Goal: Task Accomplishment & Management: Manage account settings

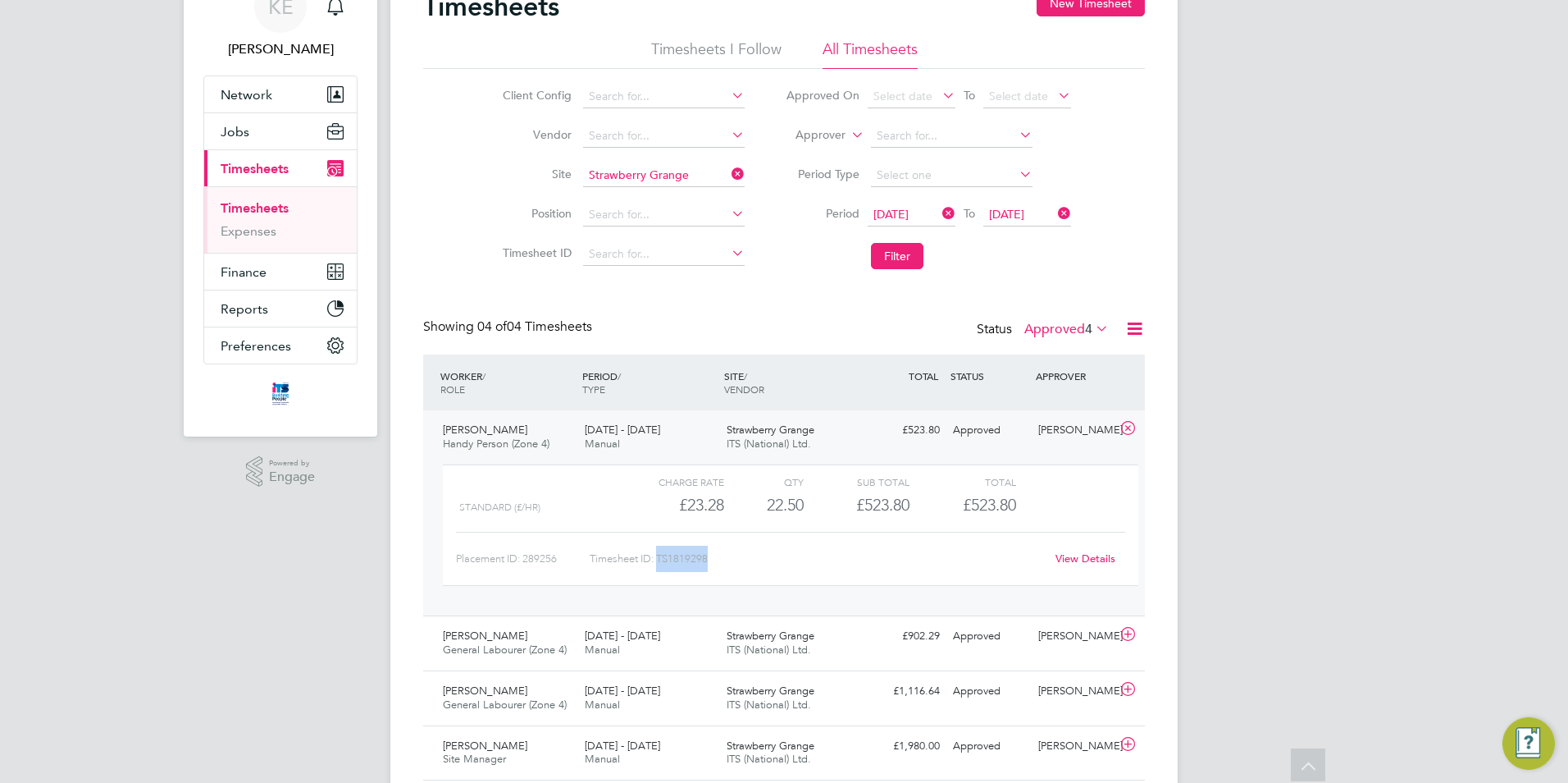
click at [240, 173] on span "Timesheets" at bounding box center [255, 169] width 68 height 16
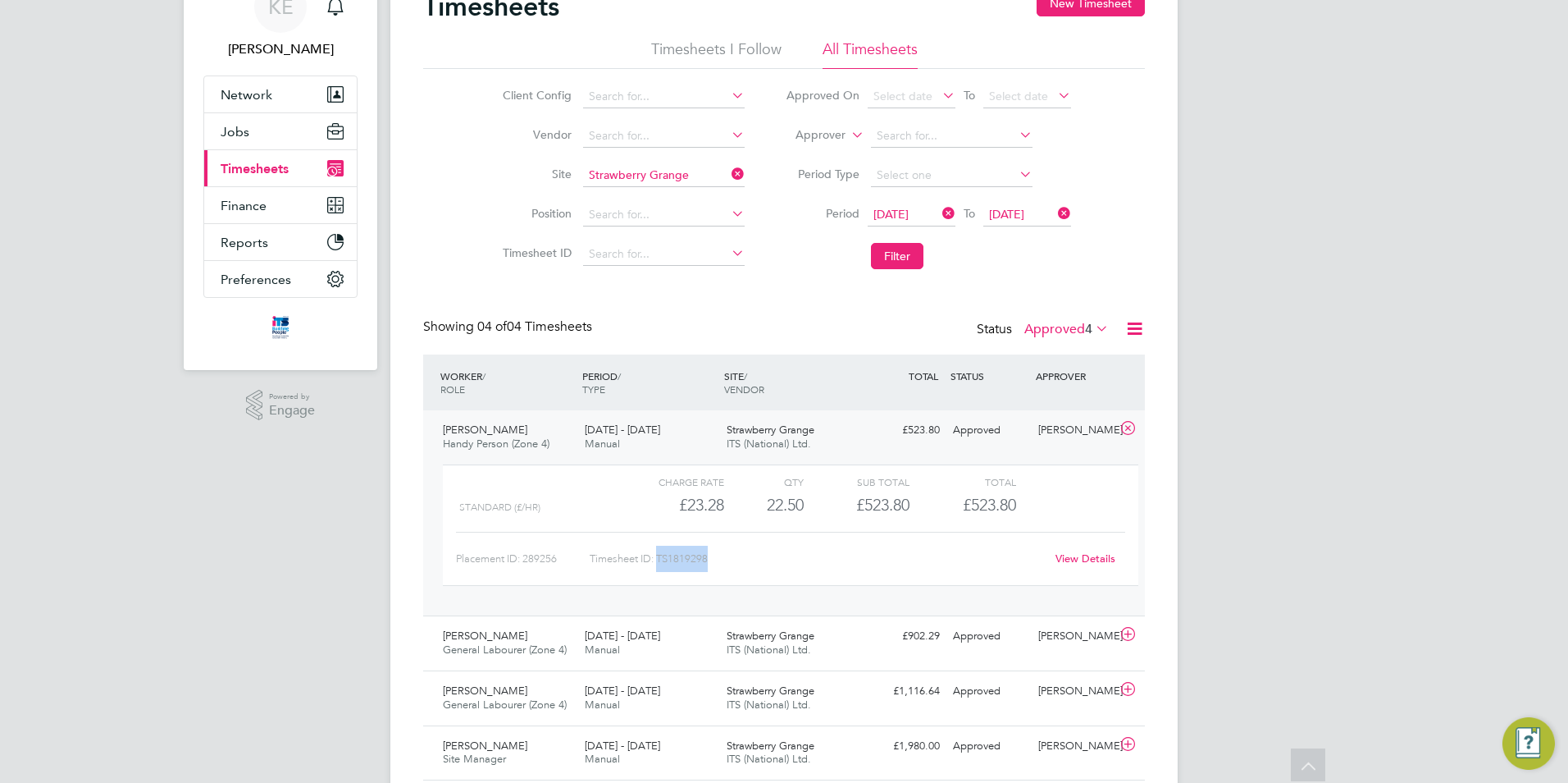
click at [264, 169] on span "Timesheets" at bounding box center [255, 169] width 68 height 16
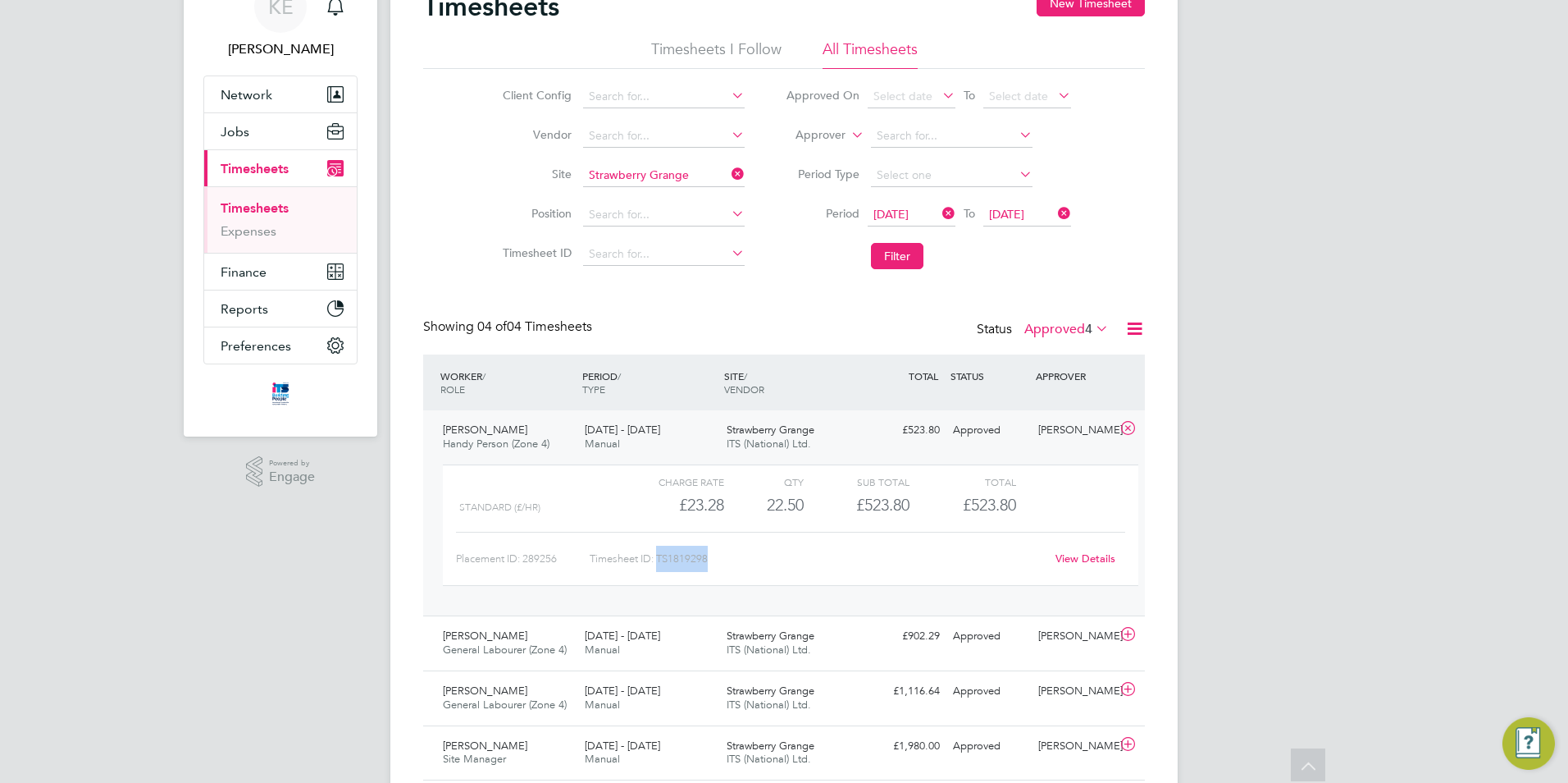
click at [728, 174] on icon at bounding box center [728, 173] width 0 height 23
click at [281, 173] on span "Timesheets" at bounding box center [255, 169] width 68 height 16
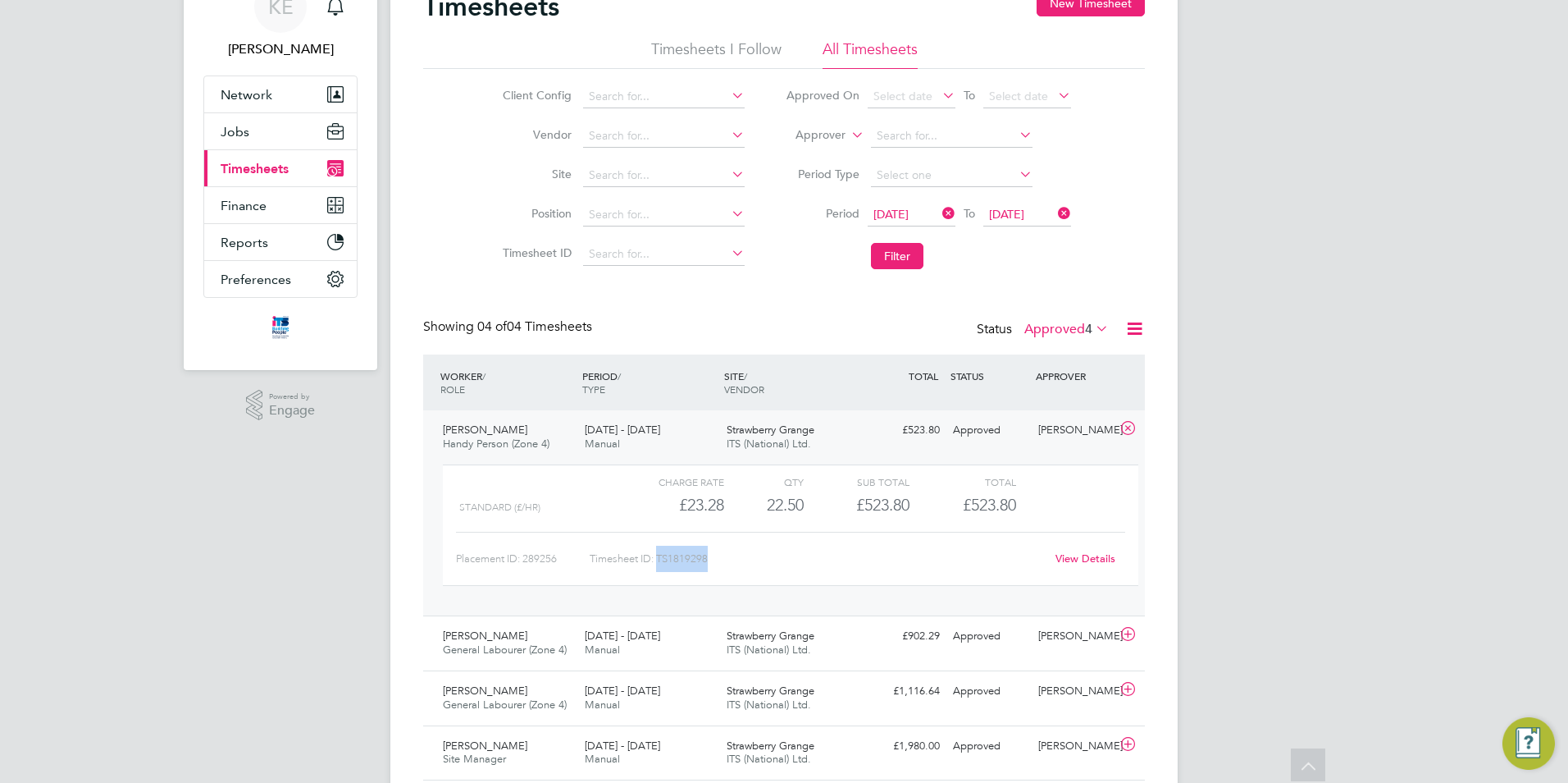
click at [257, 162] on span "Timesheets" at bounding box center [255, 169] width 68 height 16
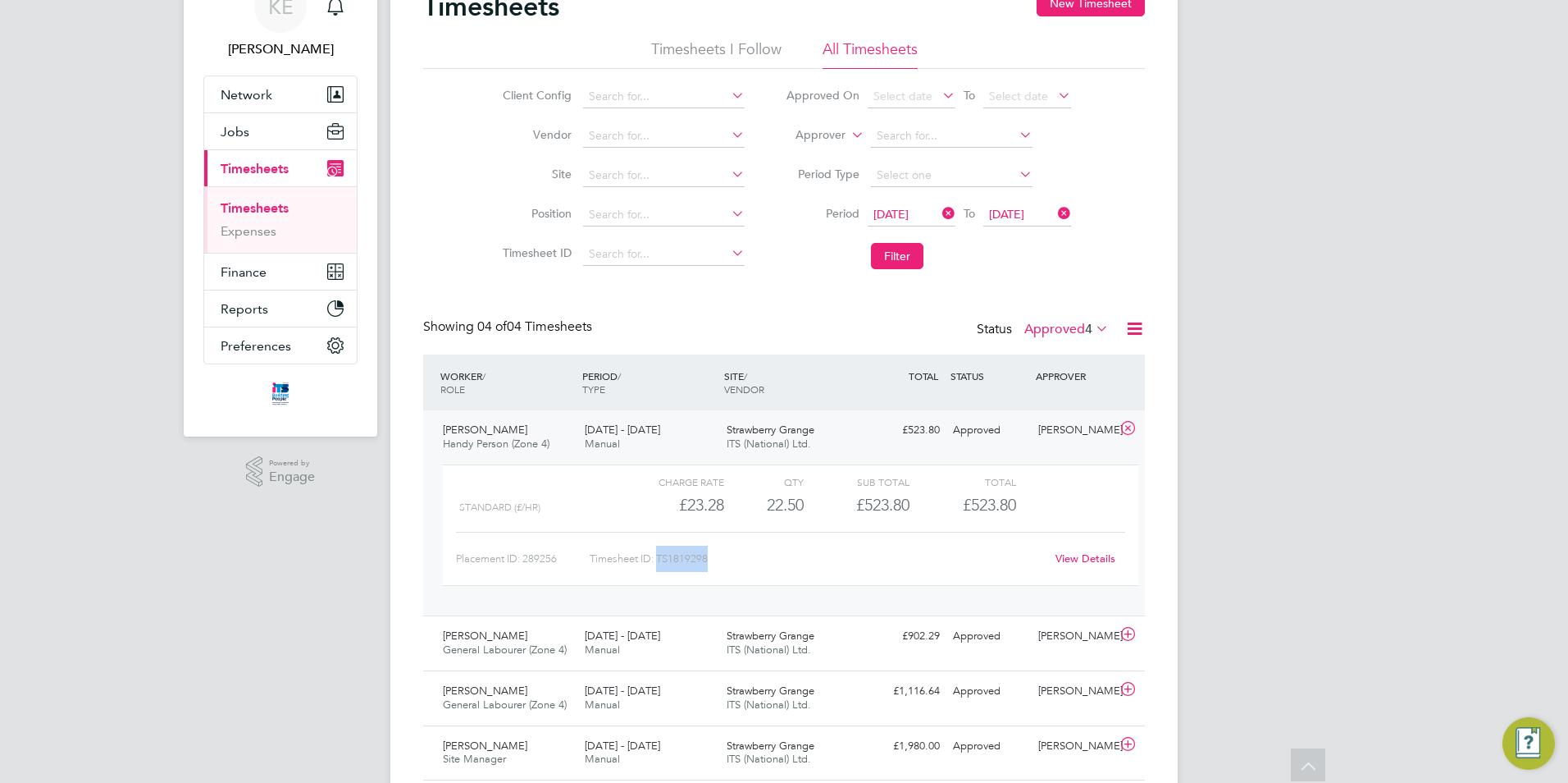
click at [246, 212] on link "Timesheets" at bounding box center [255, 208] width 68 height 16
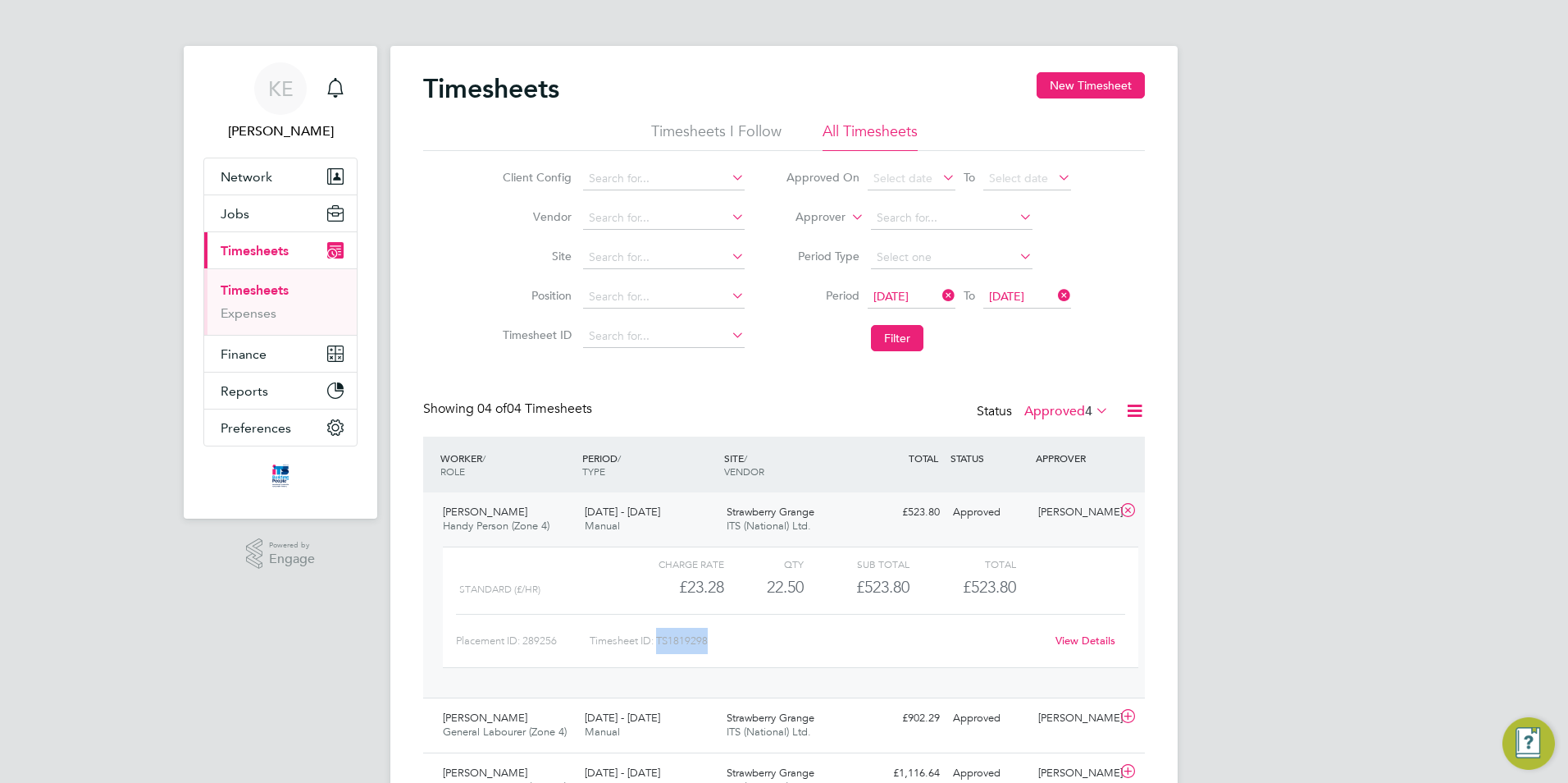
click at [939, 296] on icon at bounding box center [939, 295] width 0 height 23
click at [1055, 296] on icon at bounding box center [1055, 295] width 0 height 23
click at [893, 340] on button "Filter" at bounding box center [897, 338] width 53 height 26
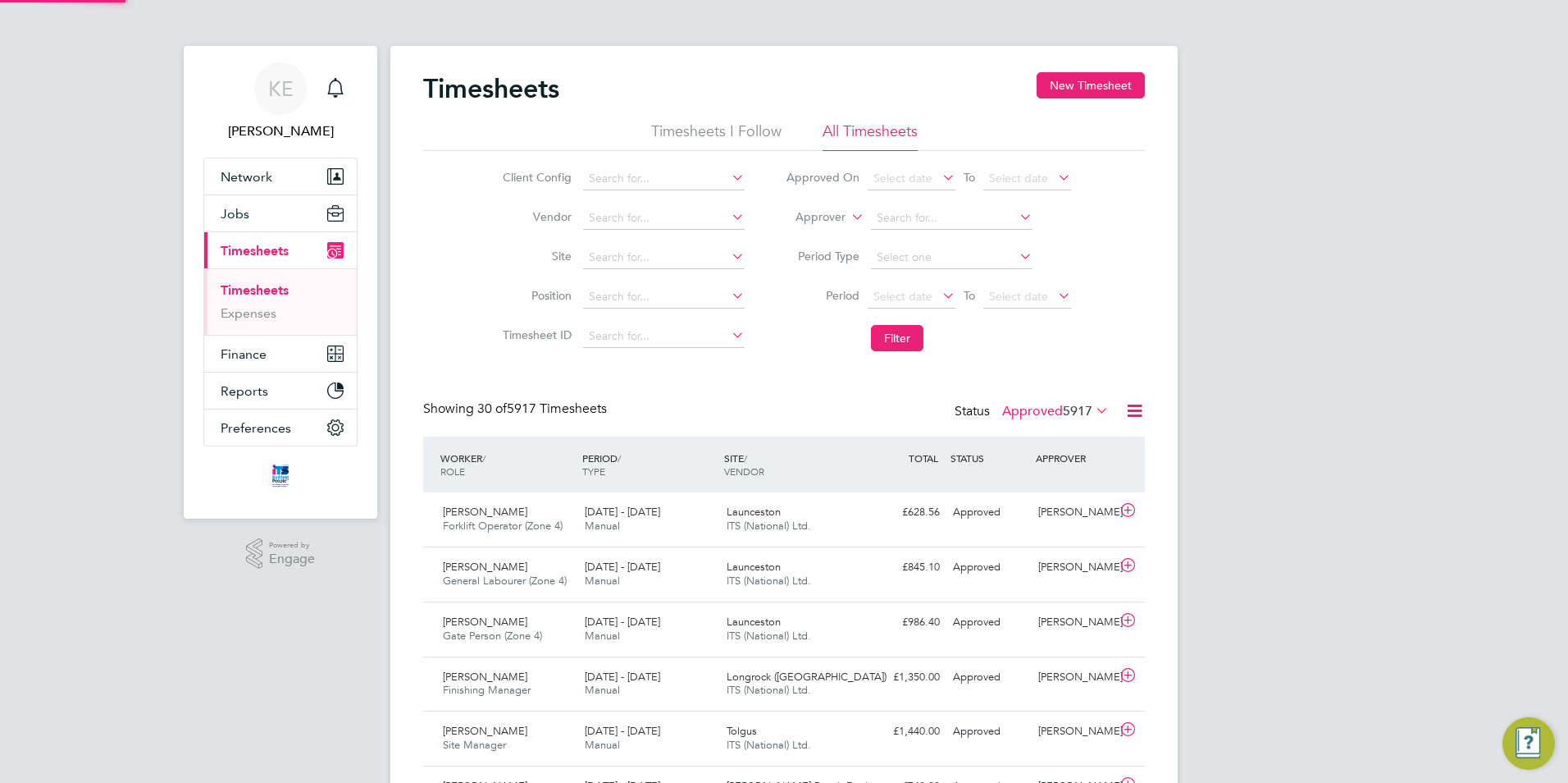
scroll to position [42, 143]
click at [596, 261] on input at bounding box center [664, 257] width 162 height 23
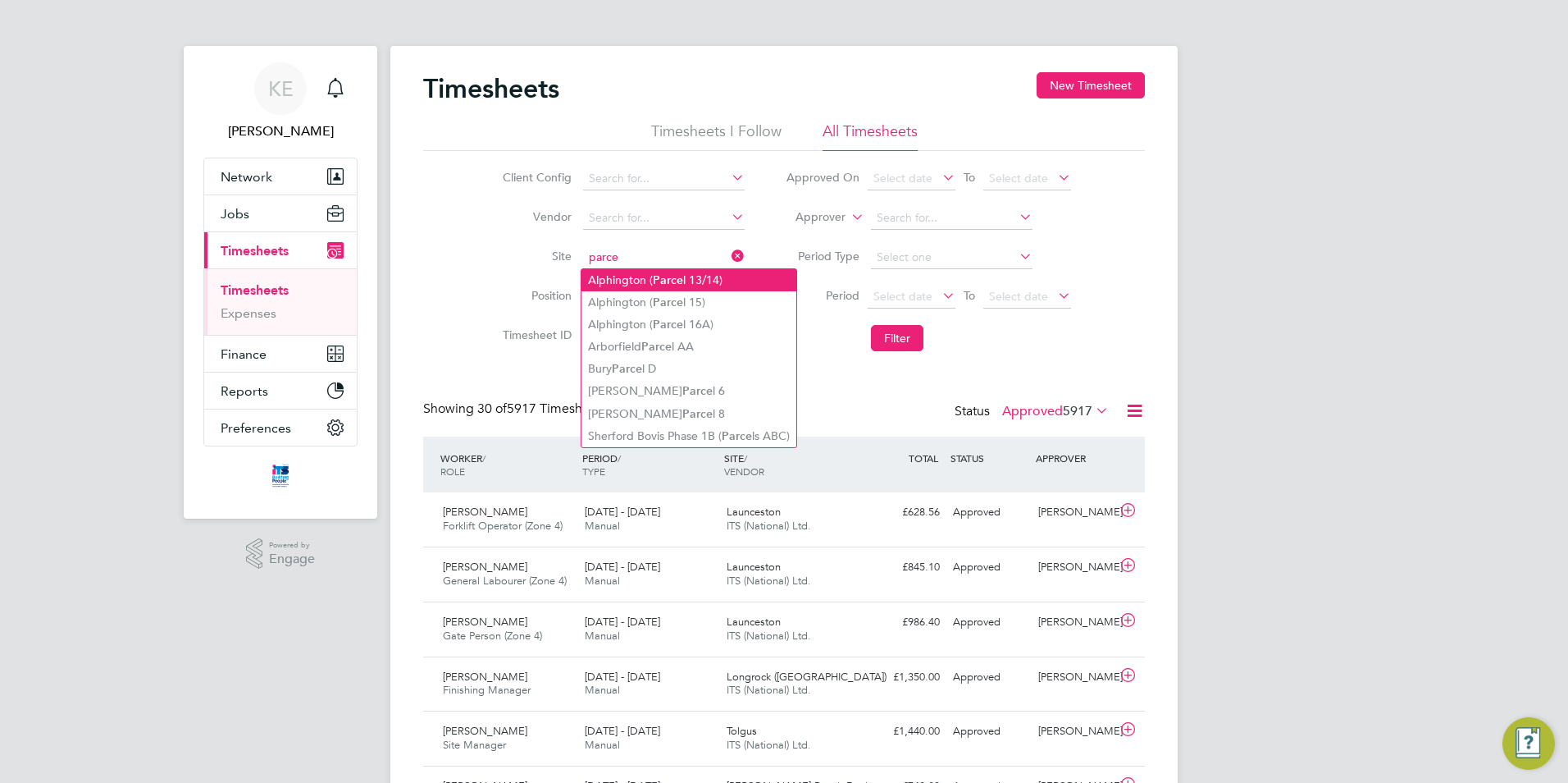
click at [662, 282] on b "Parce" at bounding box center [668, 280] width 31 height 14
type input "Alphington (Parcel 13/14)"
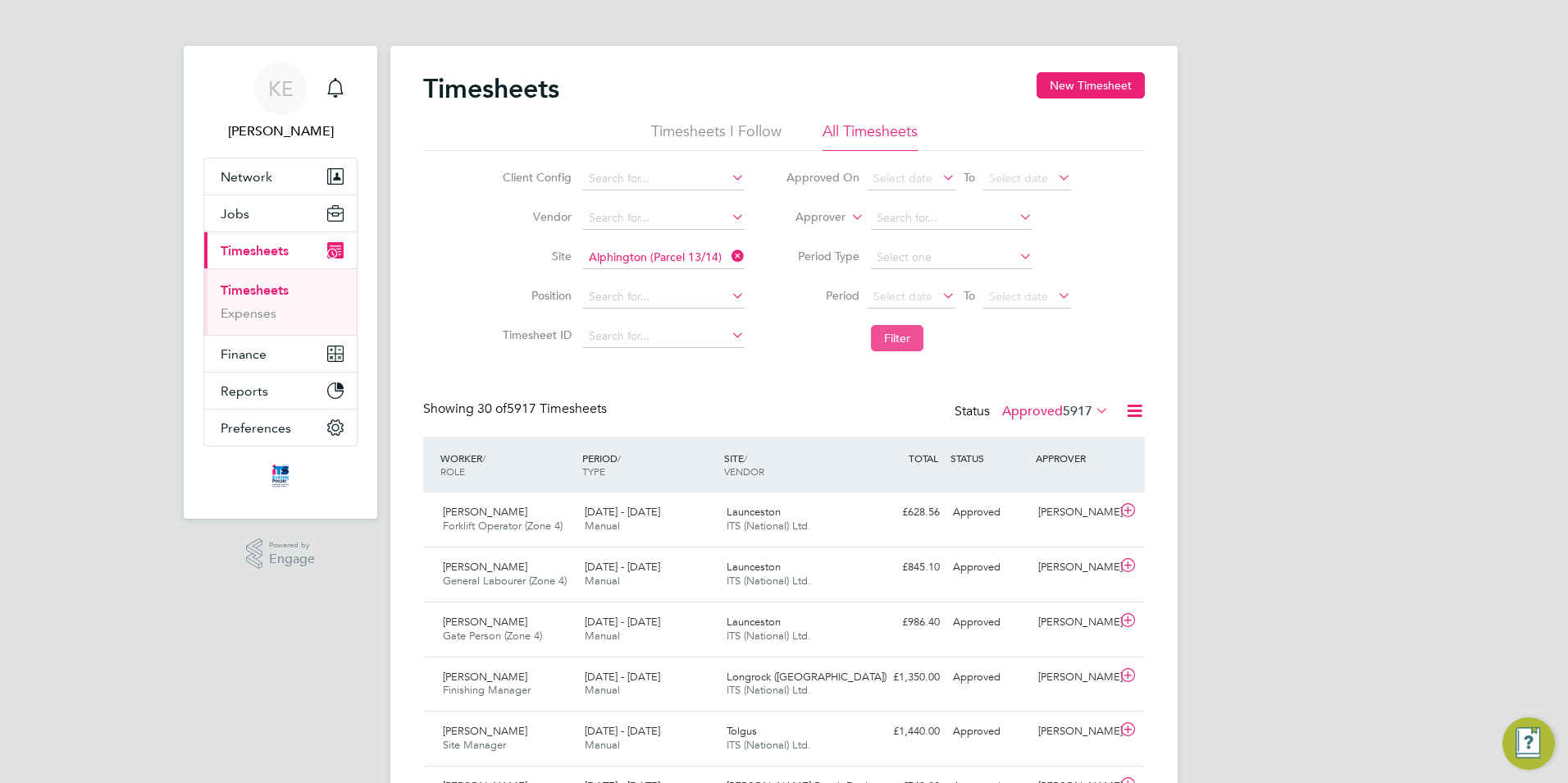
click at [900, 343] on button "Filter" at bounding box center [897, 338] width 53 height 26
click at [621, 538] on div "15 - 21 Sep 2025 Manual" at bounding box center [649, 518] width 142 height 41
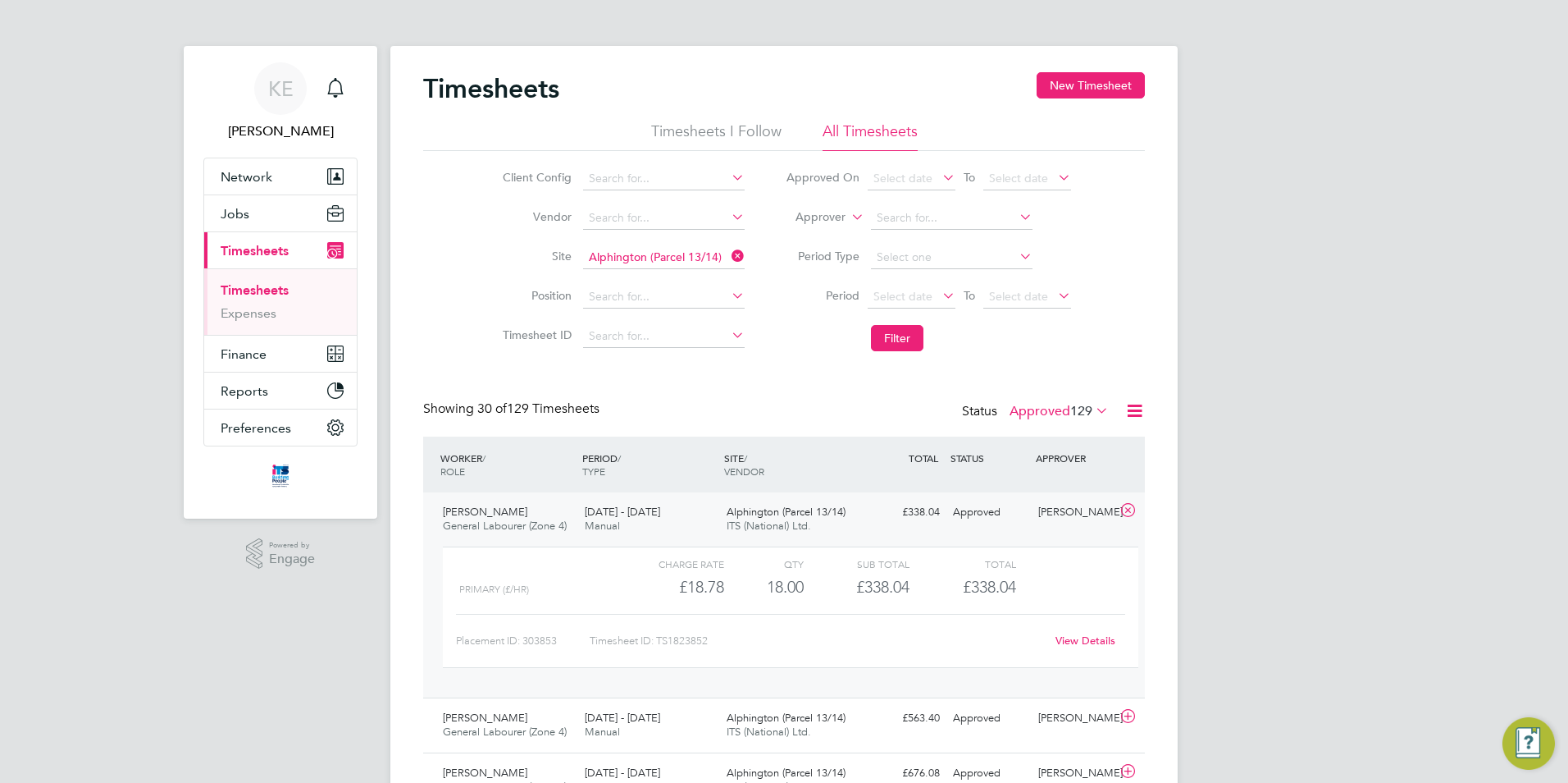
click at [1092, 638] on link "View Details" at bounding box center [1085, 640] width 60 height 14
click at [227, 295] on link "Timesheets" at bounding box center [255, 290] width 68 height 16
click at [728, 252] on icon at bounding box center [728, 256] width 0 height 23
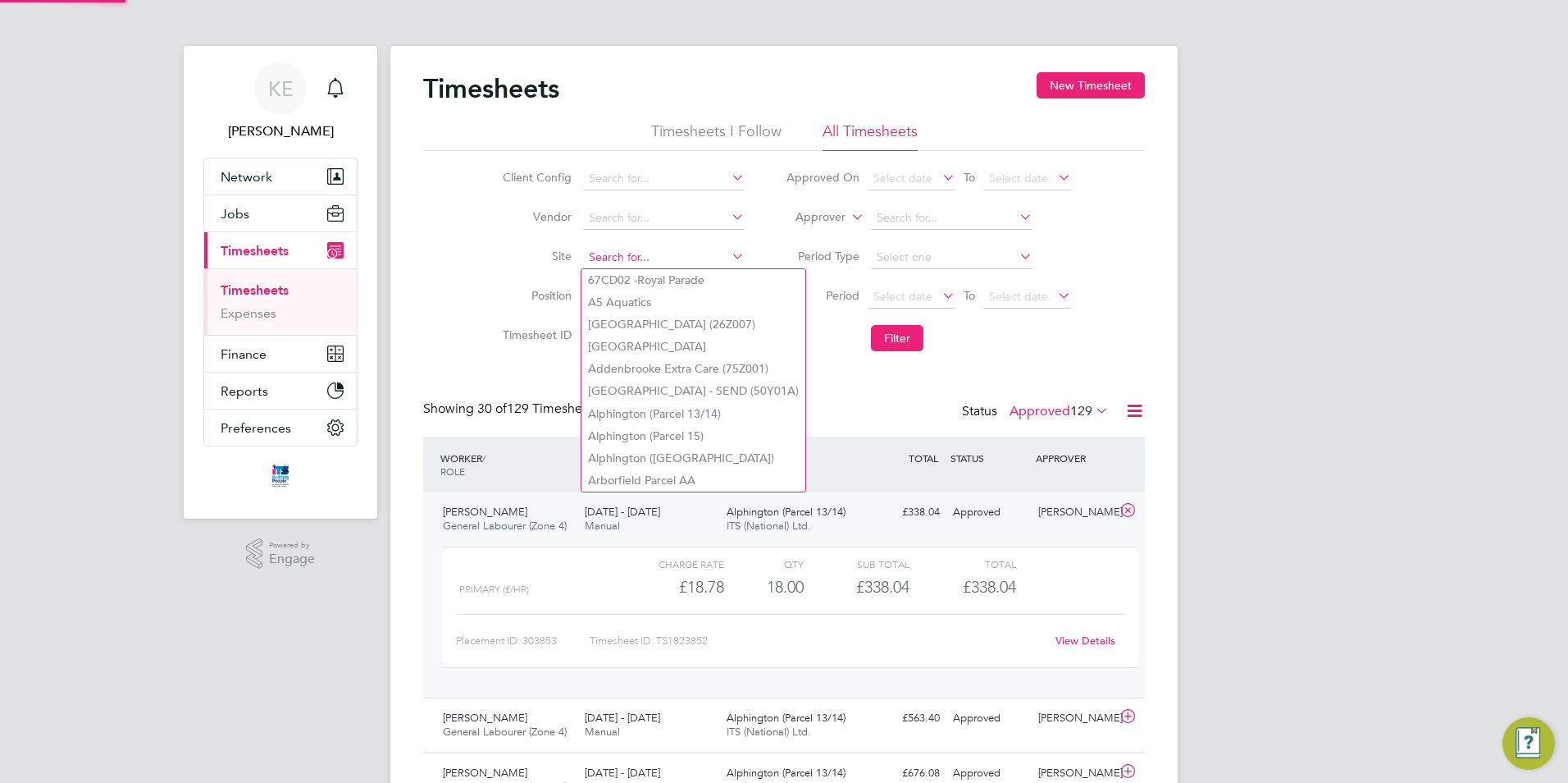
click at [690, 260] on input at bounding box center [664, 257] width 162 height 23
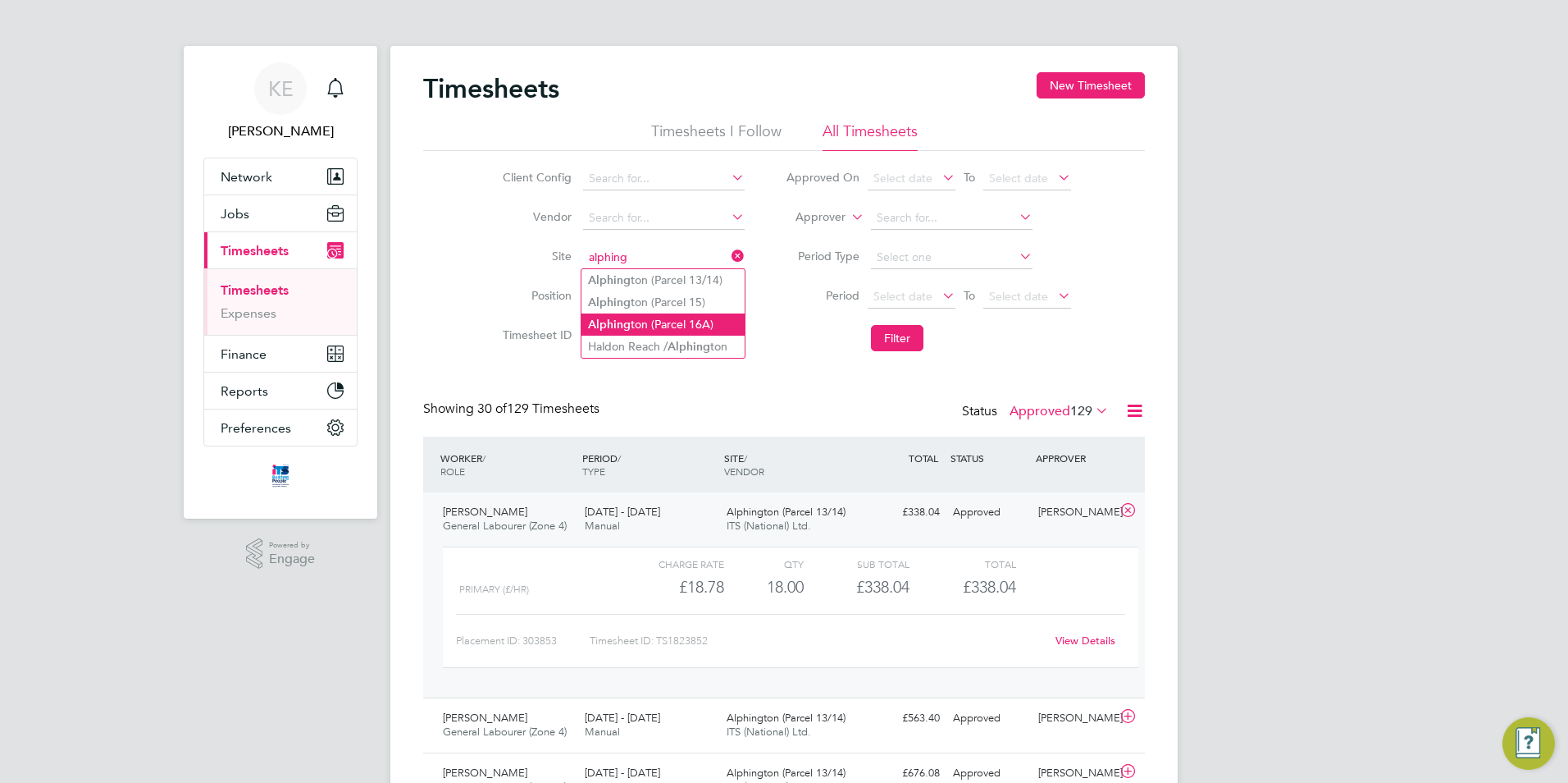
click at [693, 321] on li "Alphing ton (Parcel 16A)" at bounding box center [663, 324] width 163 height 22
type input "Alphington (Parcel 16A)"
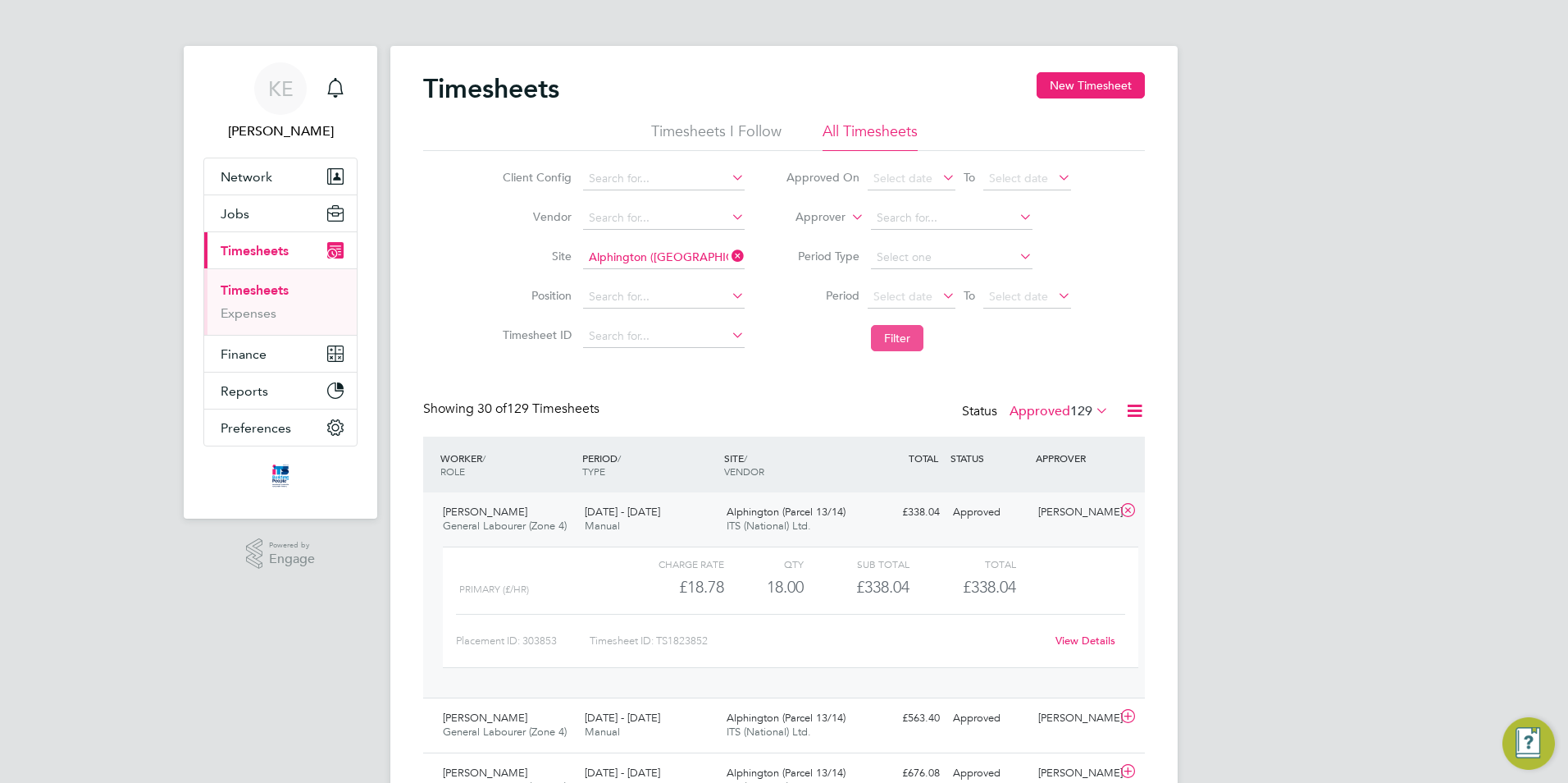
click at [891, 335] on button "Filter" at bounding box center [897, 338] width 53 height 26
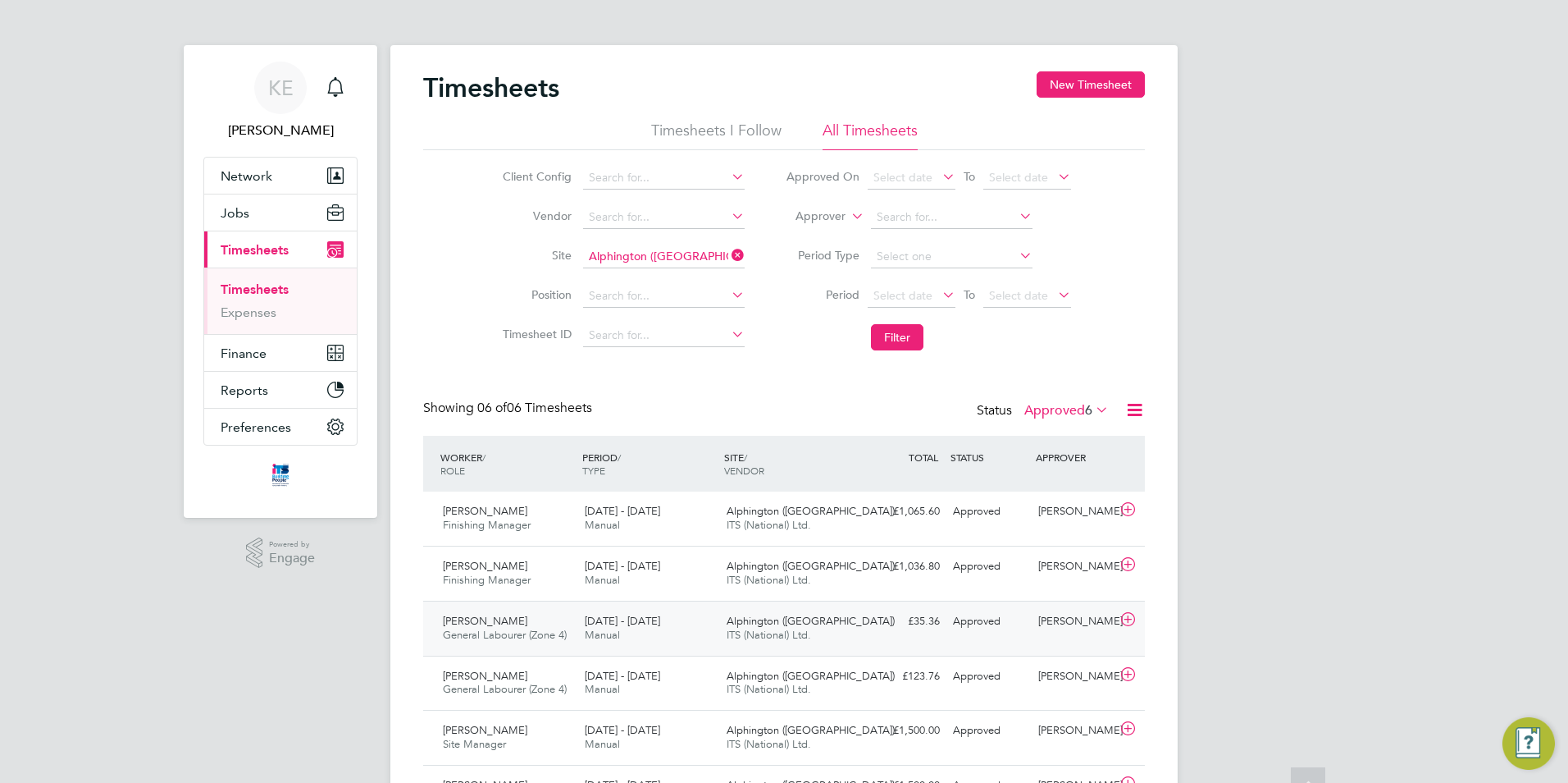
scroll to position [0, 0]
click at [728, 256] on icon at bounding box center [728, 256] width 0 height 23
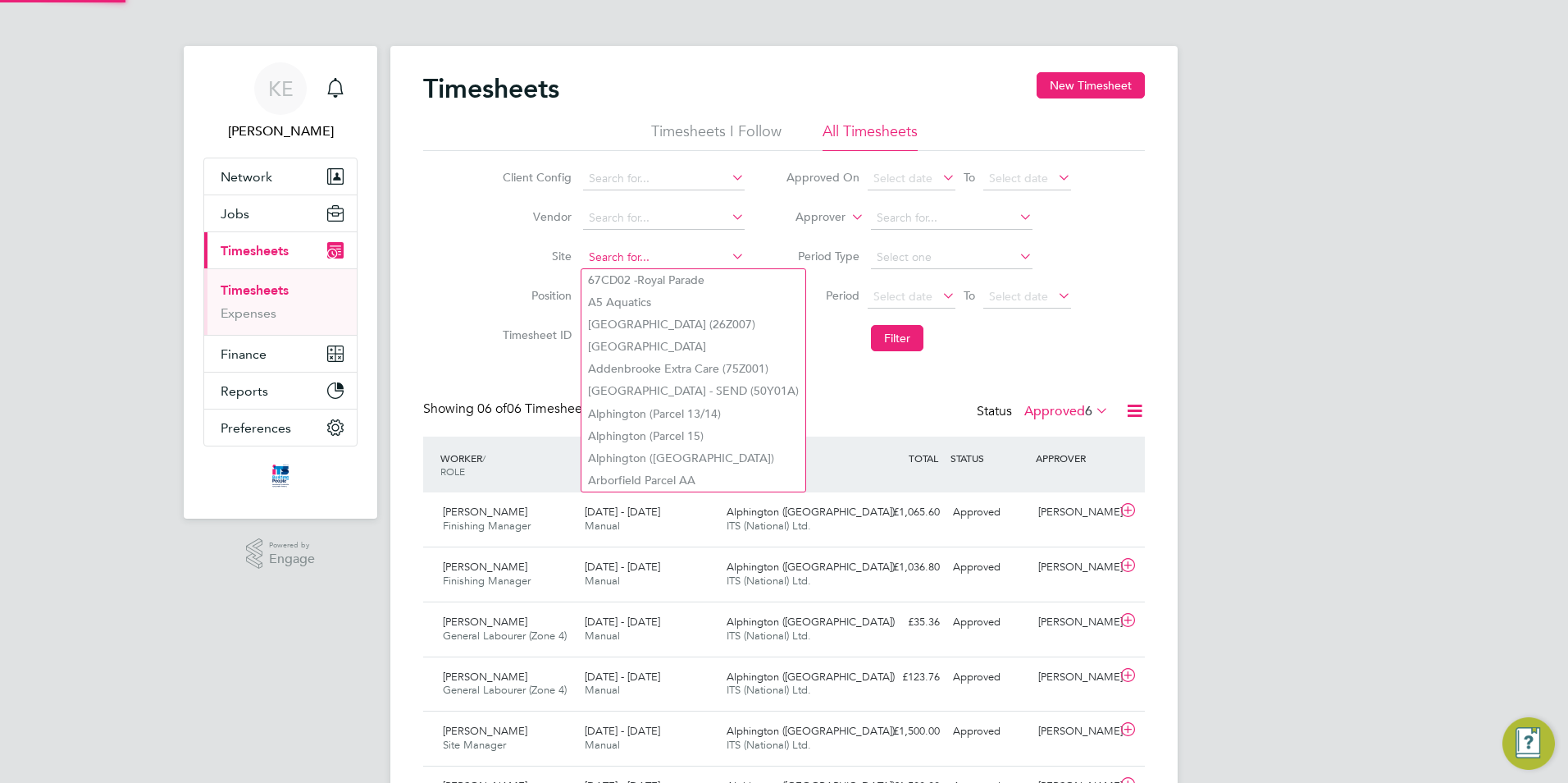
click at [643, 261] on input at bounding box center [664, 257] width 162 height 23
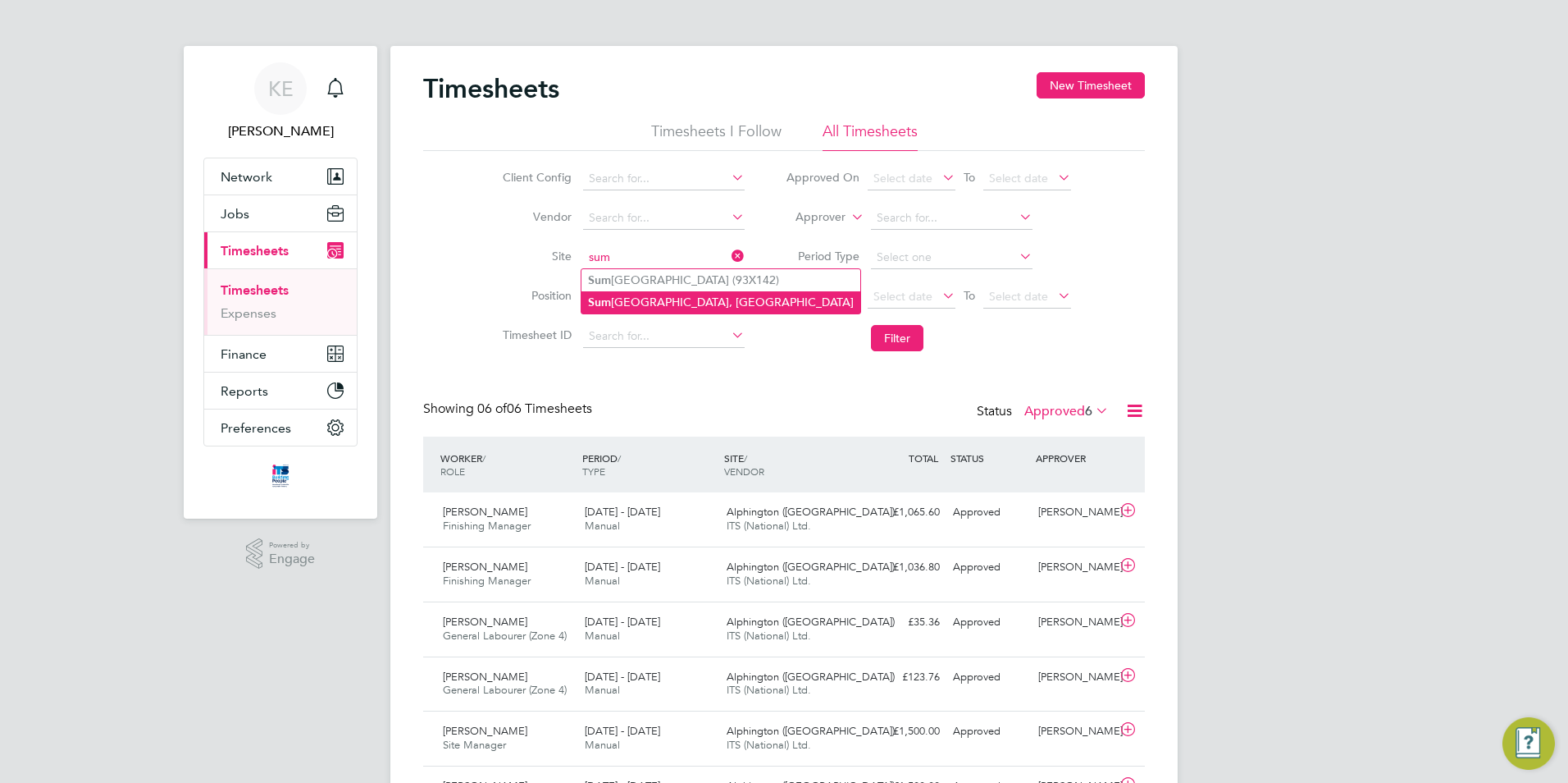
click at [683, 299] on li "Sum merhill Gardens, Polegate" at bounding box center [721, 302] width 278 height 22
type input "[GEOGRAPHIC_DATA], [GEOGRAPHIC_DATA]"
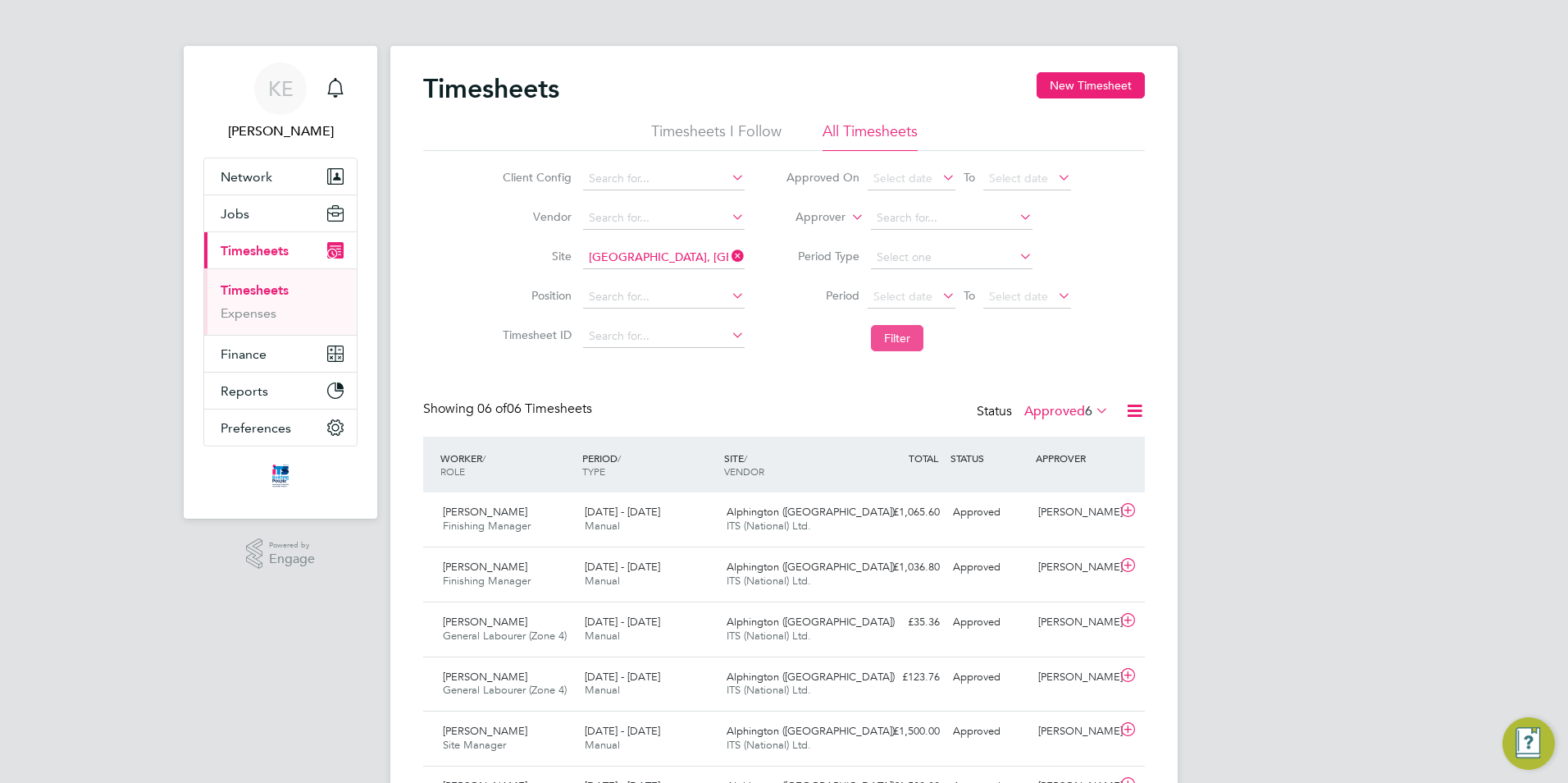
click at [923, 343] on button "Filter" at bounding box center [897, 338] width 53 height 26
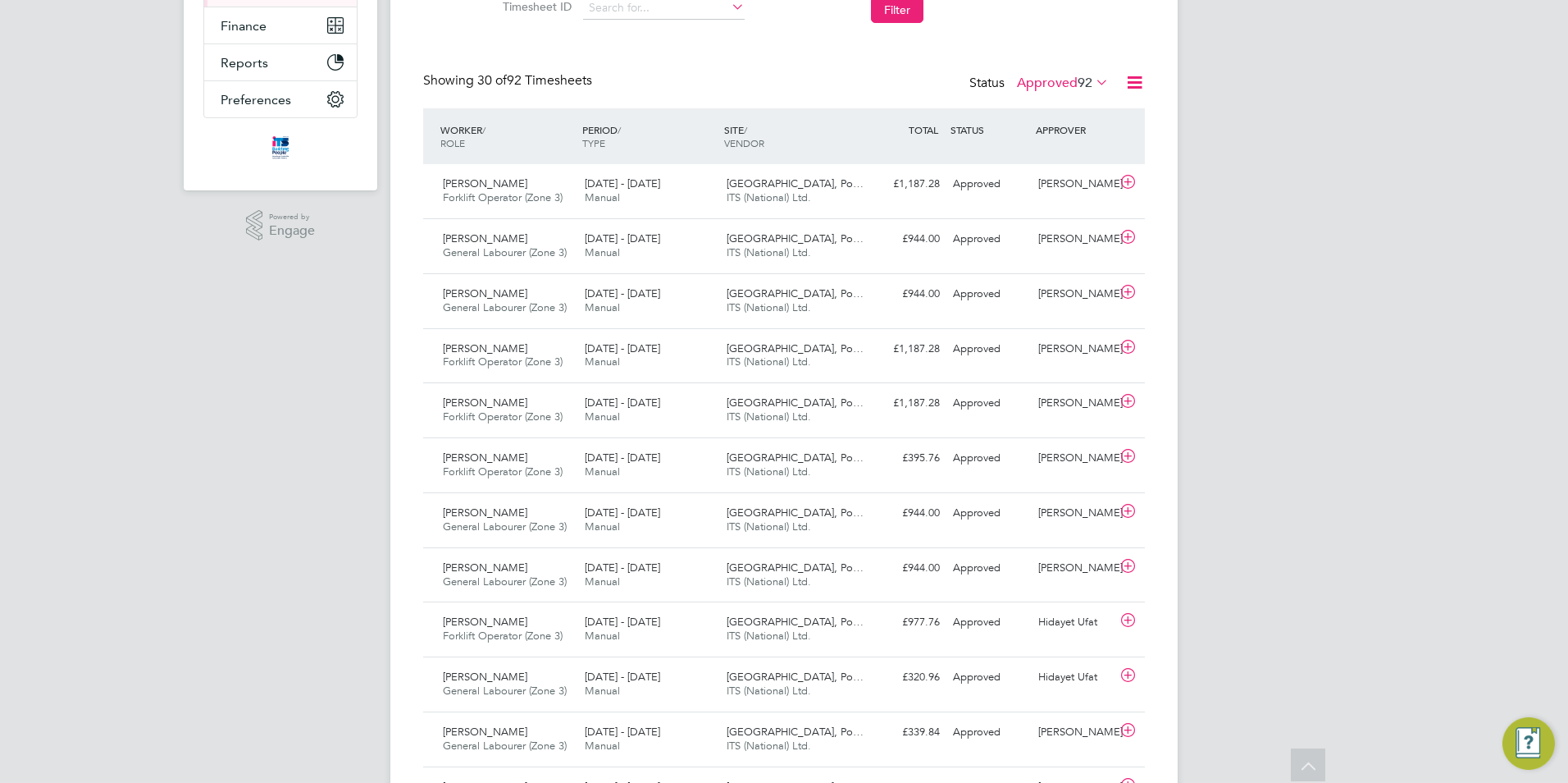
click at [1053, 79] on label "Approved 92" at bounding box center [1062, 82] width 92 height 17
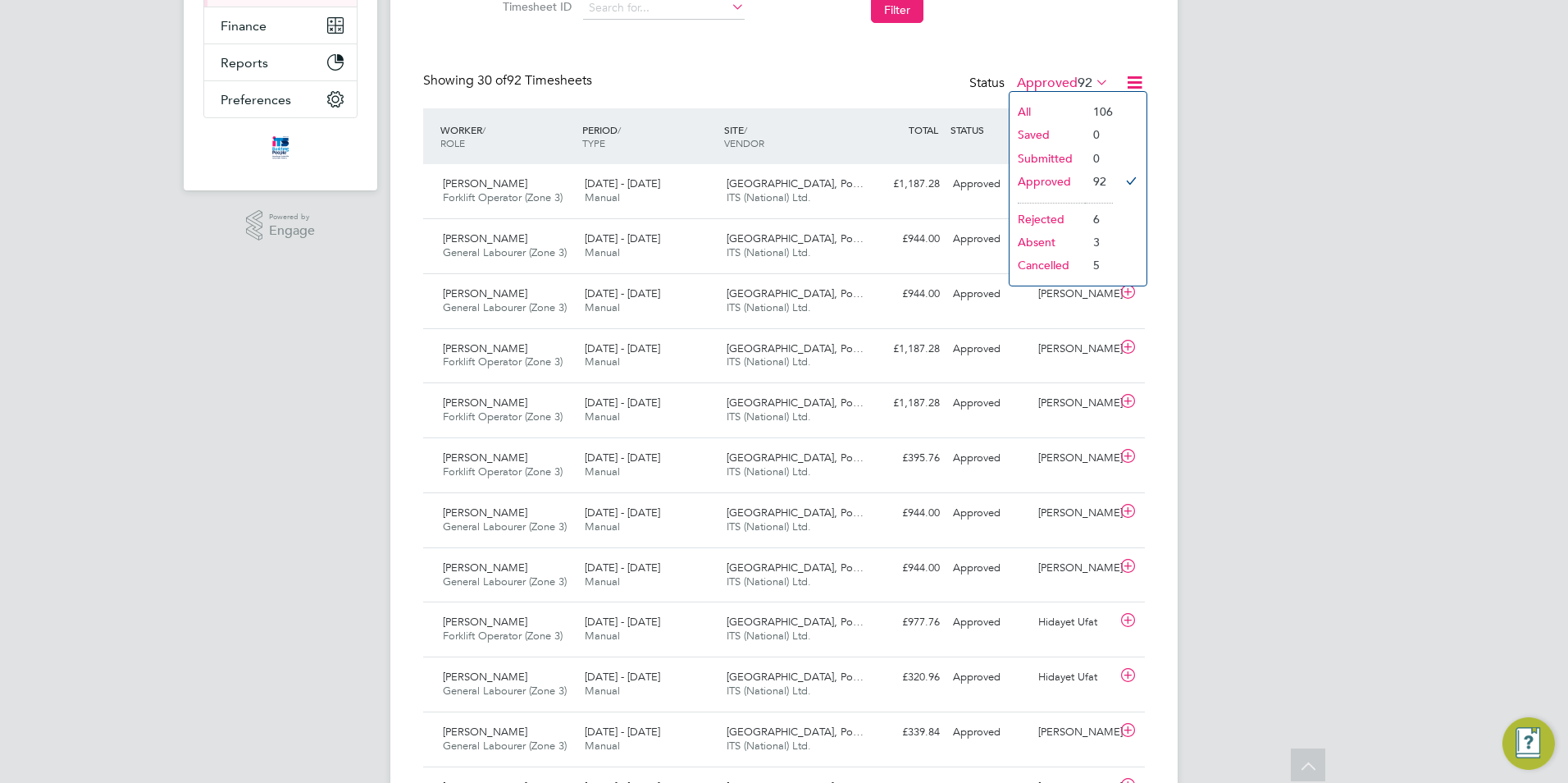
click at [1049, 214] on li "Rejected" at bounding box center [1047, 219] width 75 height 23
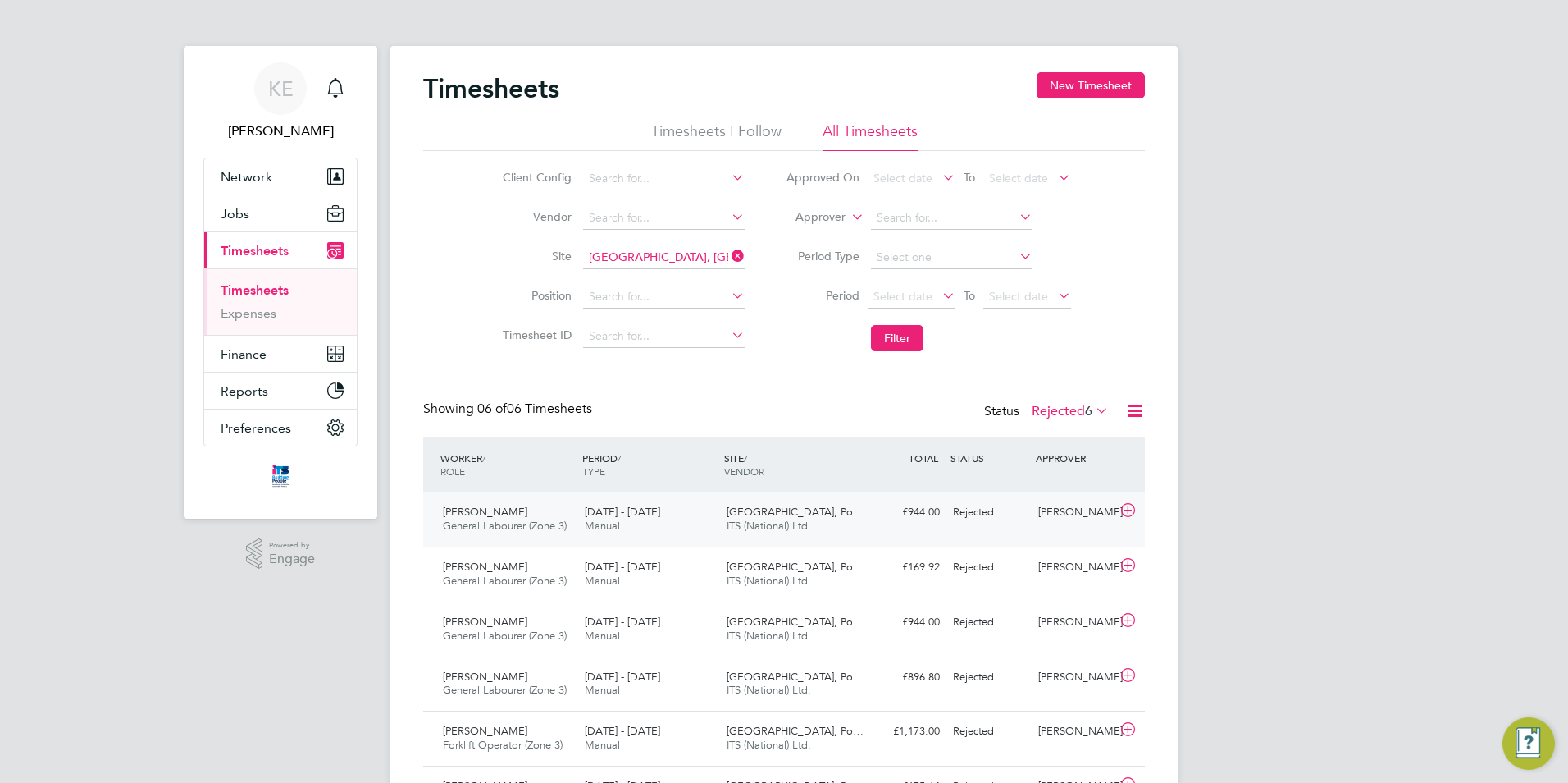
click at [667, 526] on div "15 - 21 Sep 2025 Manual" at bounding box center [649, 518] width 142 height 41
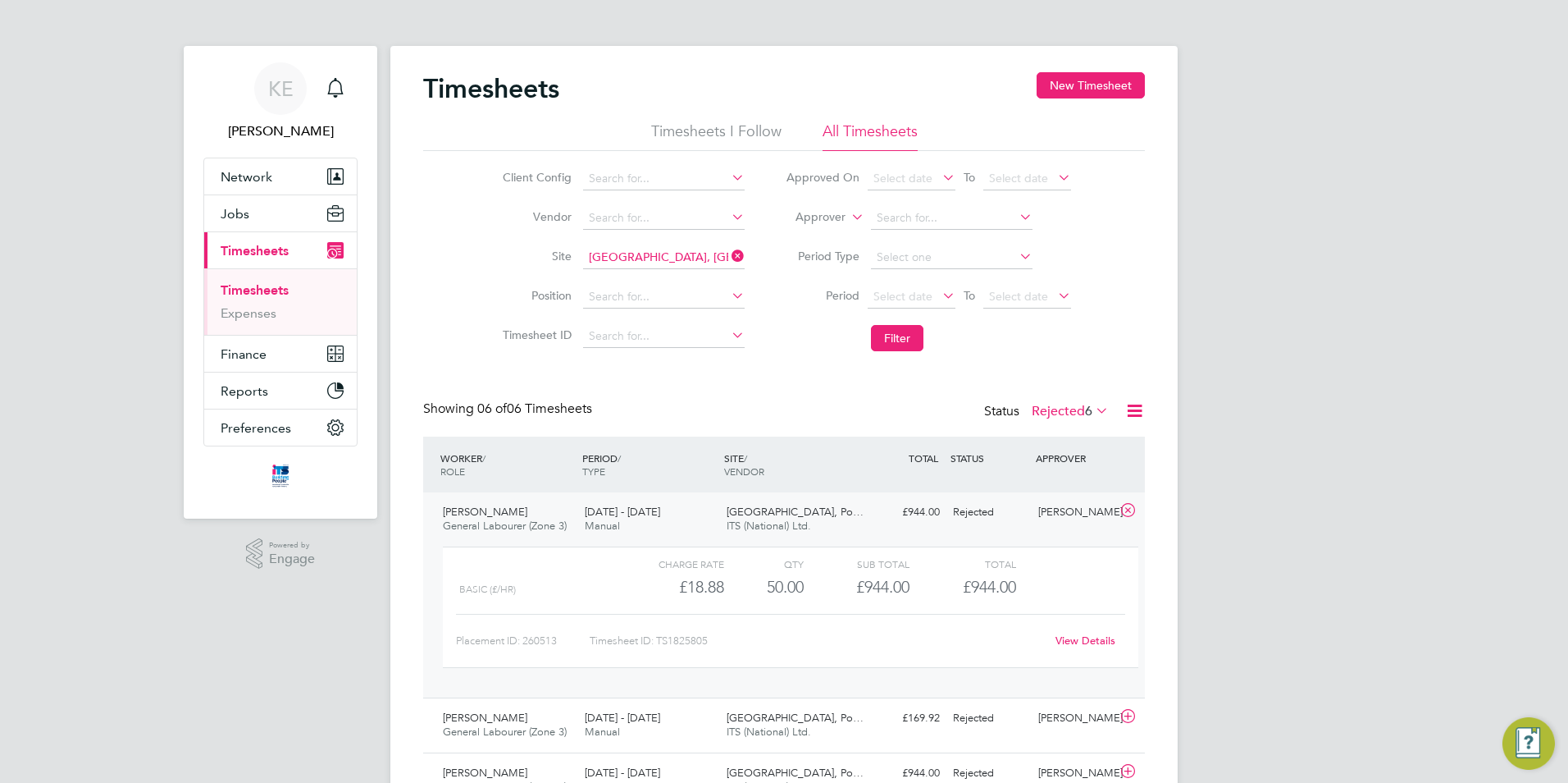
click at [1063, 645] on link "View Details" at bounding box center [1085, 640] width 60 height 14
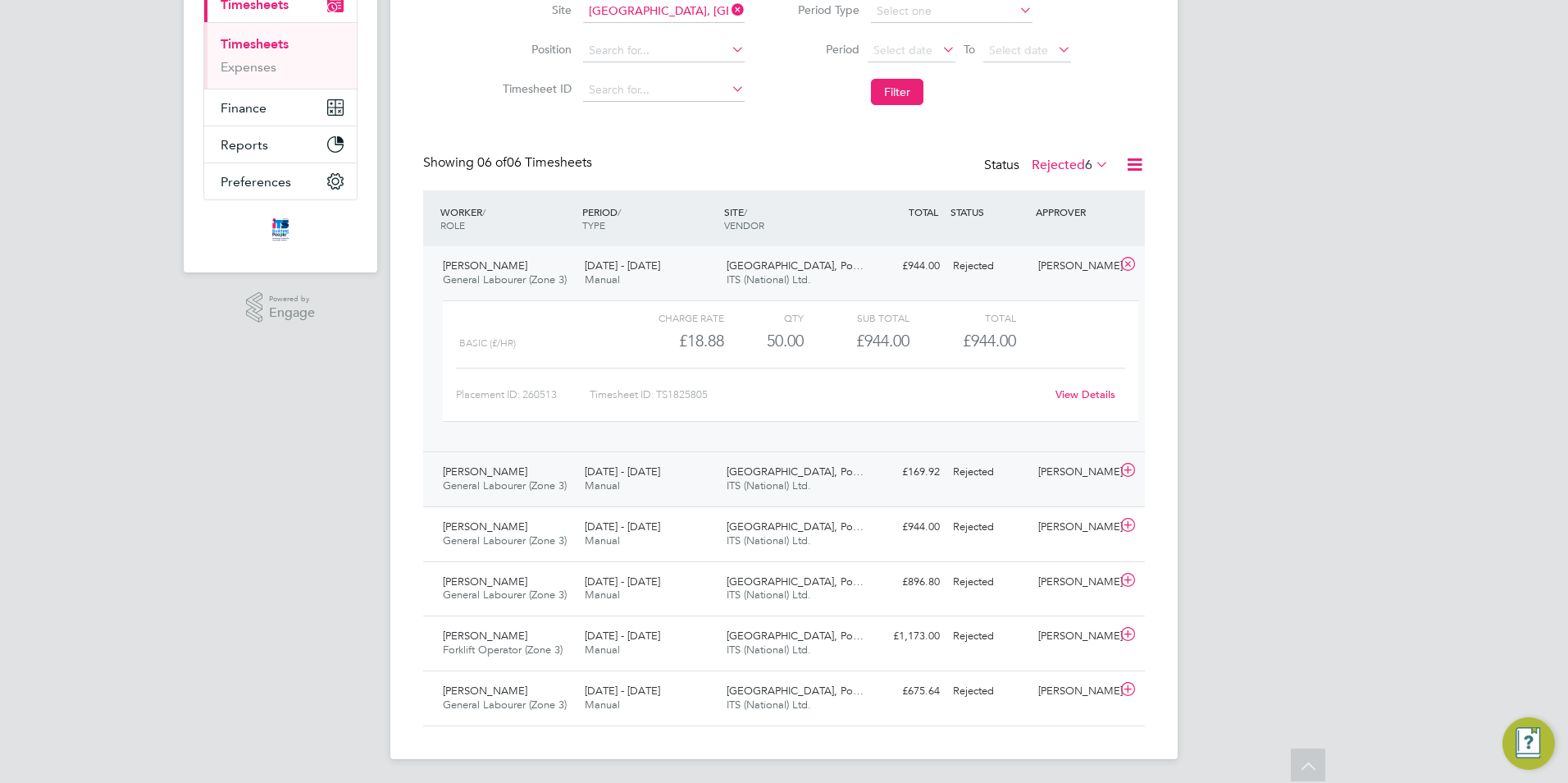
click at [728, 473] on span "Summerhill Gardens, Po…" at bounding box center [795, 471] width 137 height 14
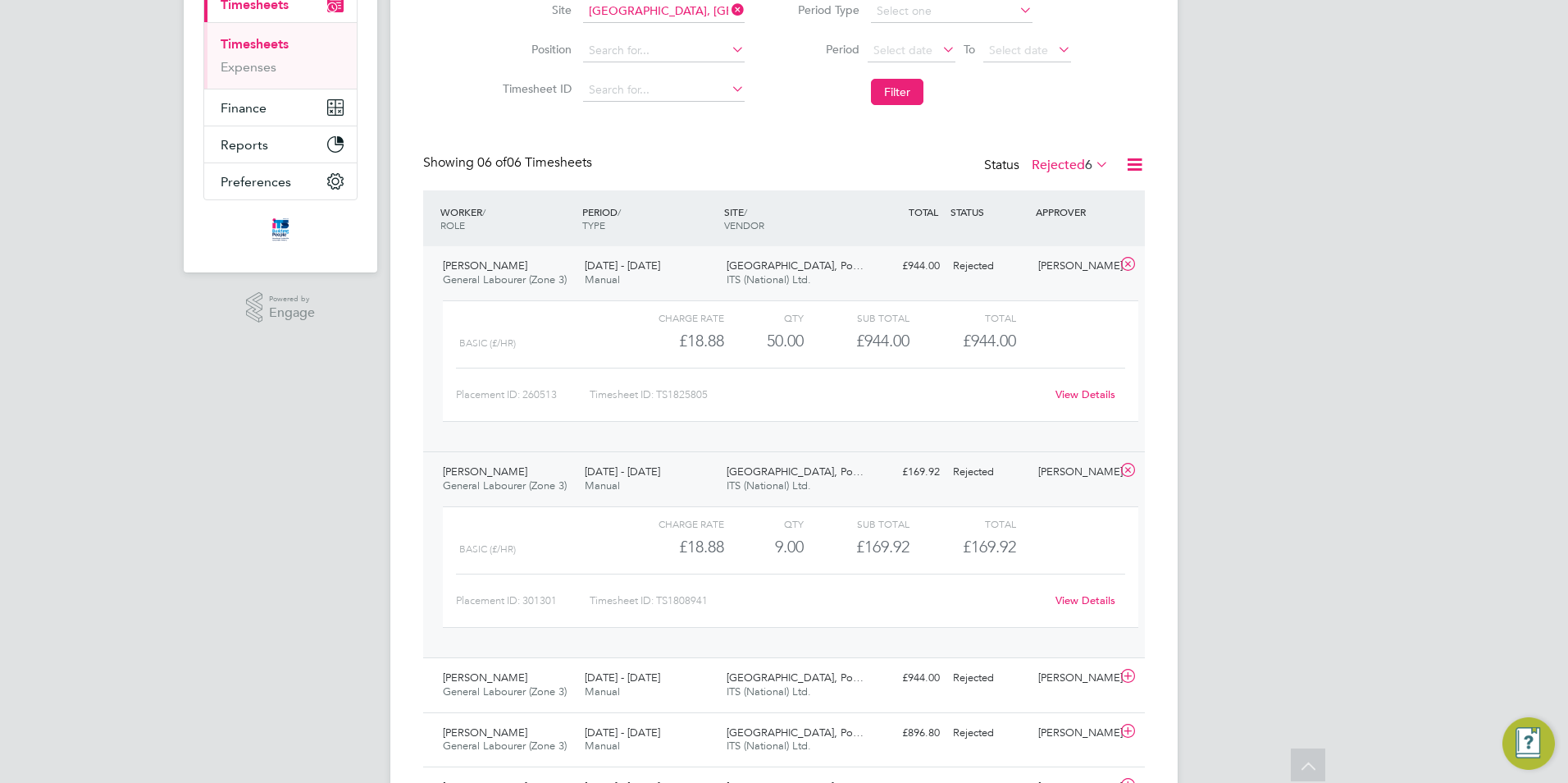
click at [1079, 168] on label "Rejected 6" at bounding box center [1070, 165] width 77 height 17
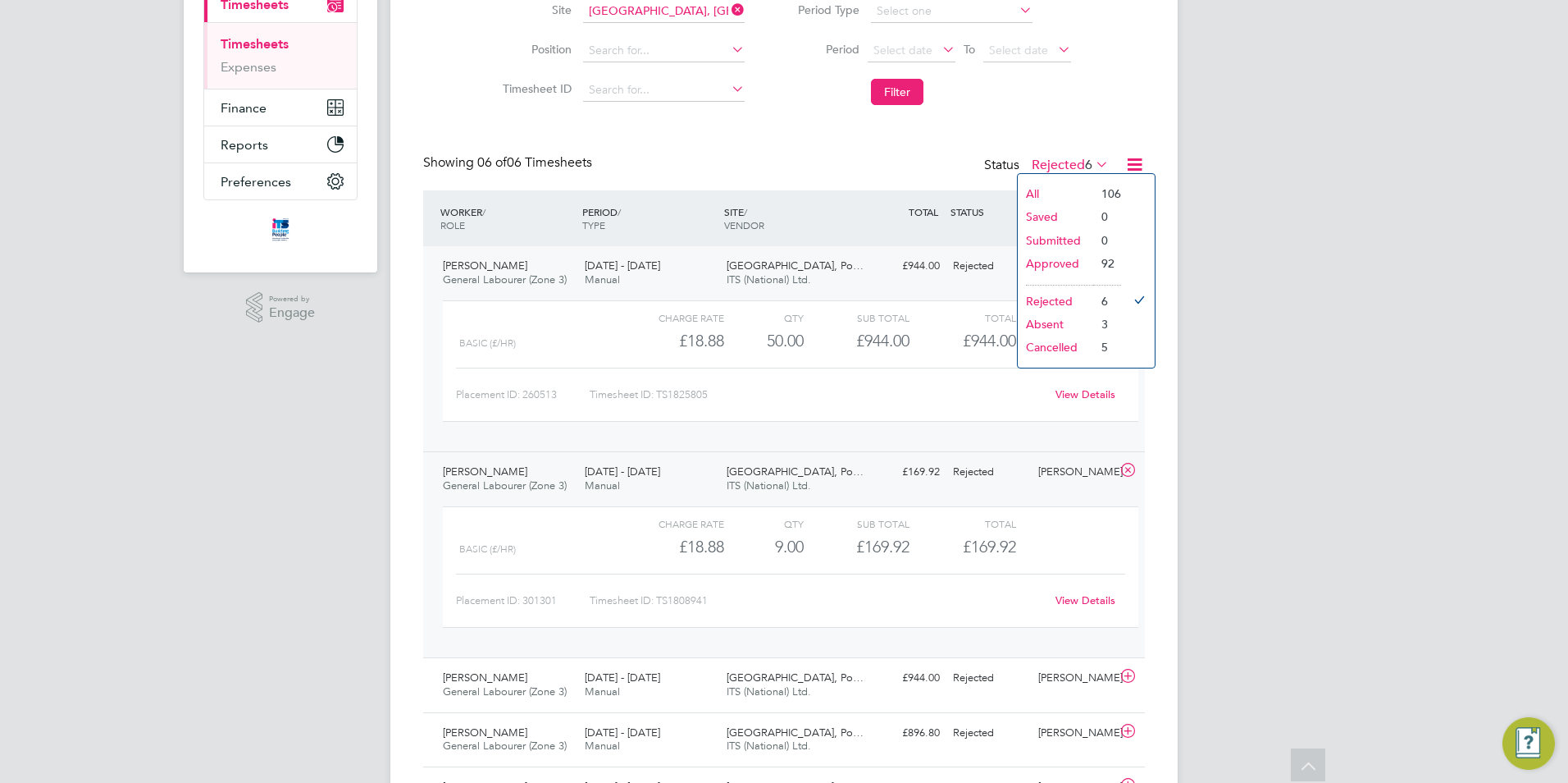
click at [1051, 349] on li "Cancelled" at bounding box center [1055, 347] width 75 height 23
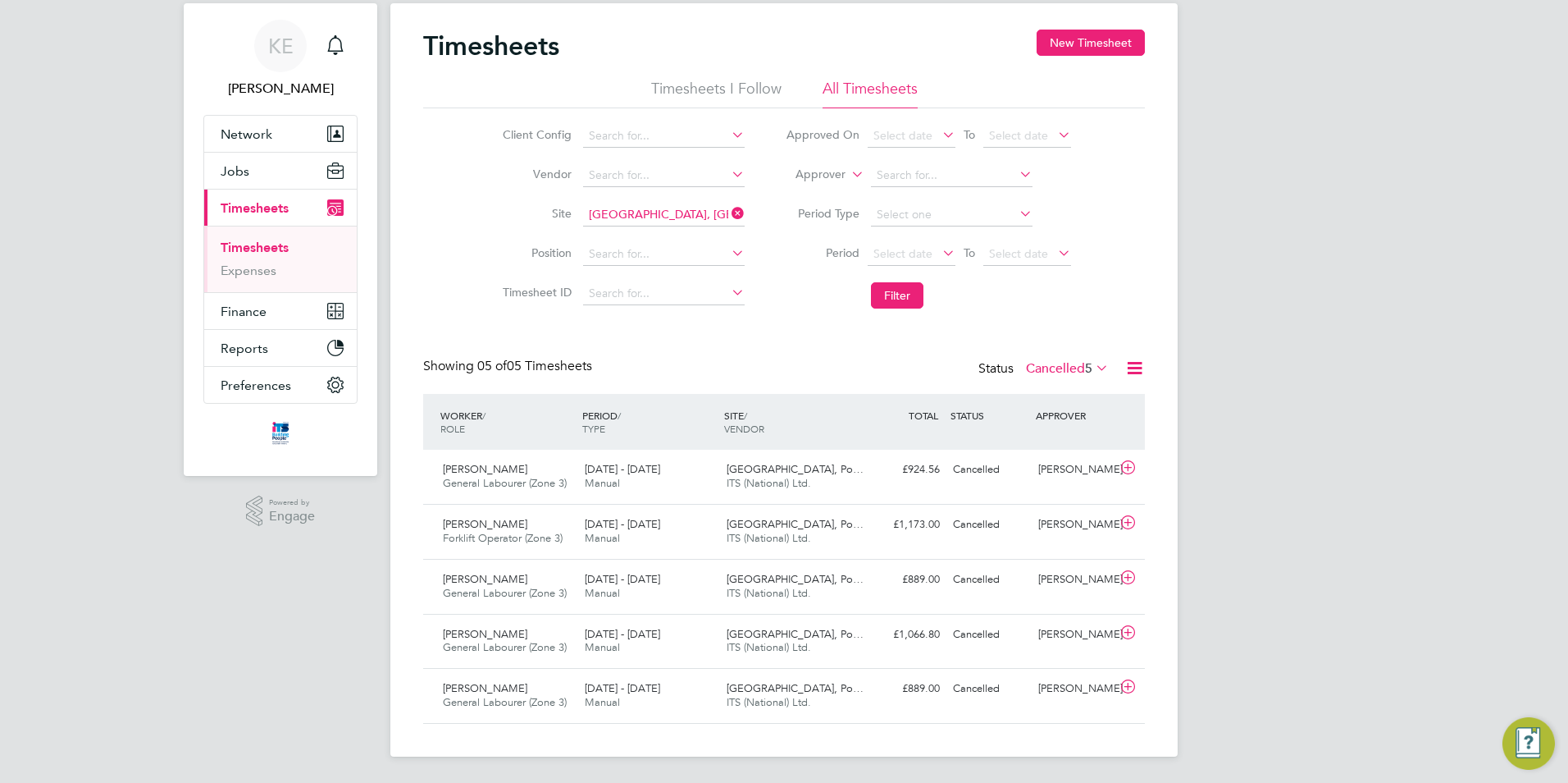
click at [1071, 370] on label "Cancelled 5" at bounding box center [1067, 368] width 83 height 17
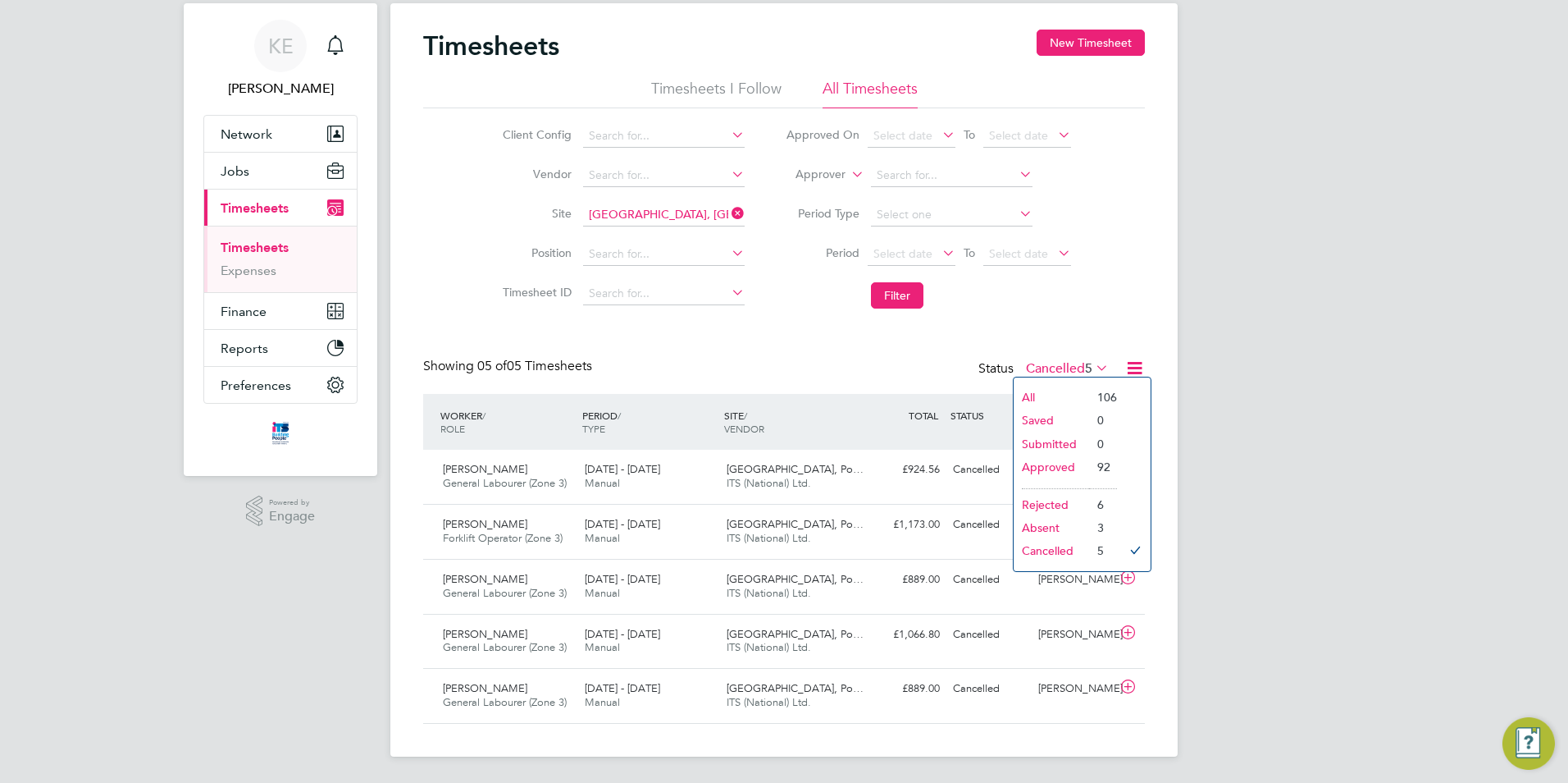
click at [1030, 395] on li "All" at bounding box center [1051, 397] width 75 height 23
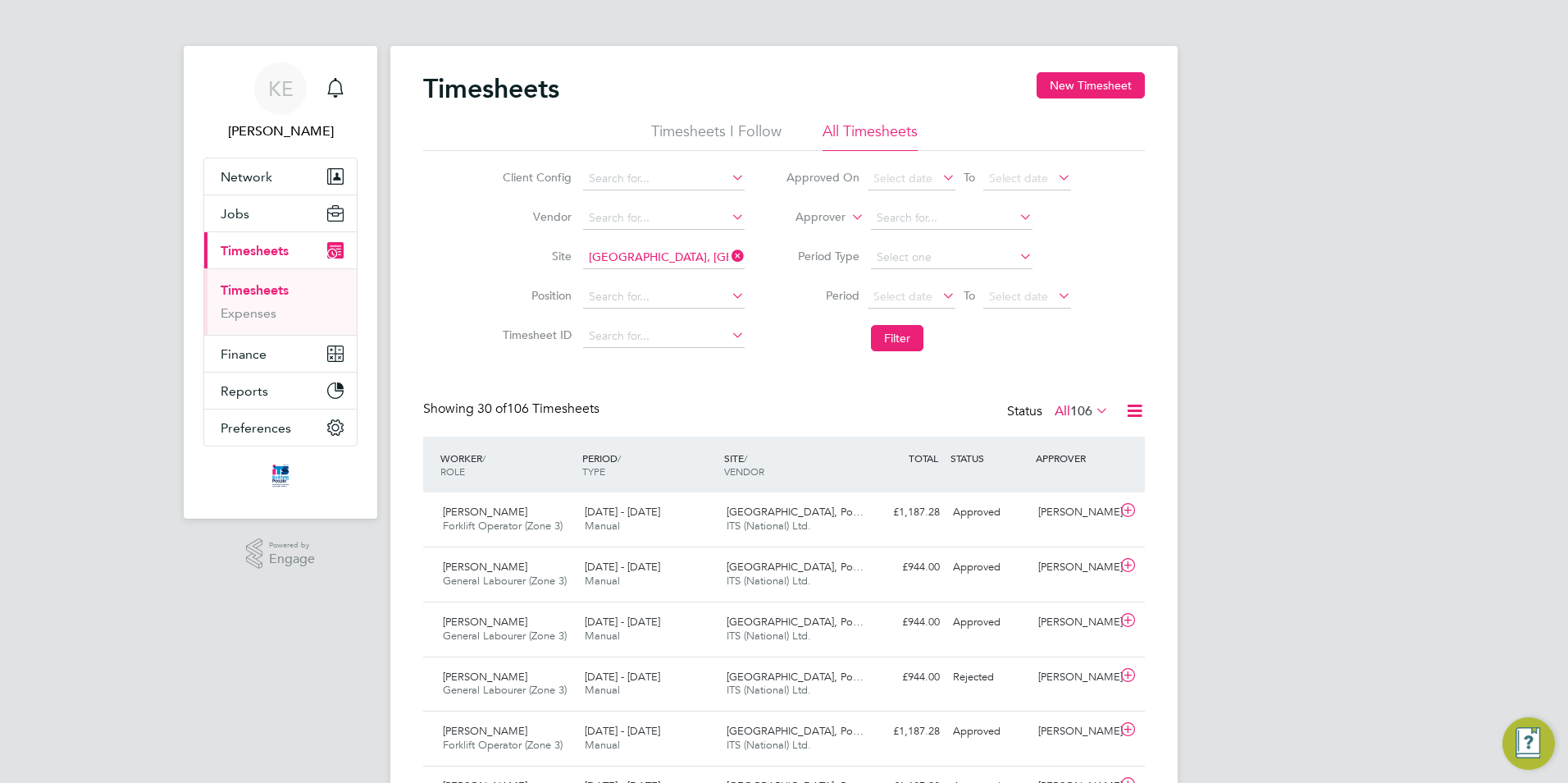
click at [1030, 412] on div "Status All 106" at bounding box center [1059, 412] width 105 height 23
click at [1023, 413] on div "Status All 106" at bounding box center [1059, 412] width 105 height 23
click at [1079, 413] on span "106" at bounding box center [1080, 411] width 22 height 17
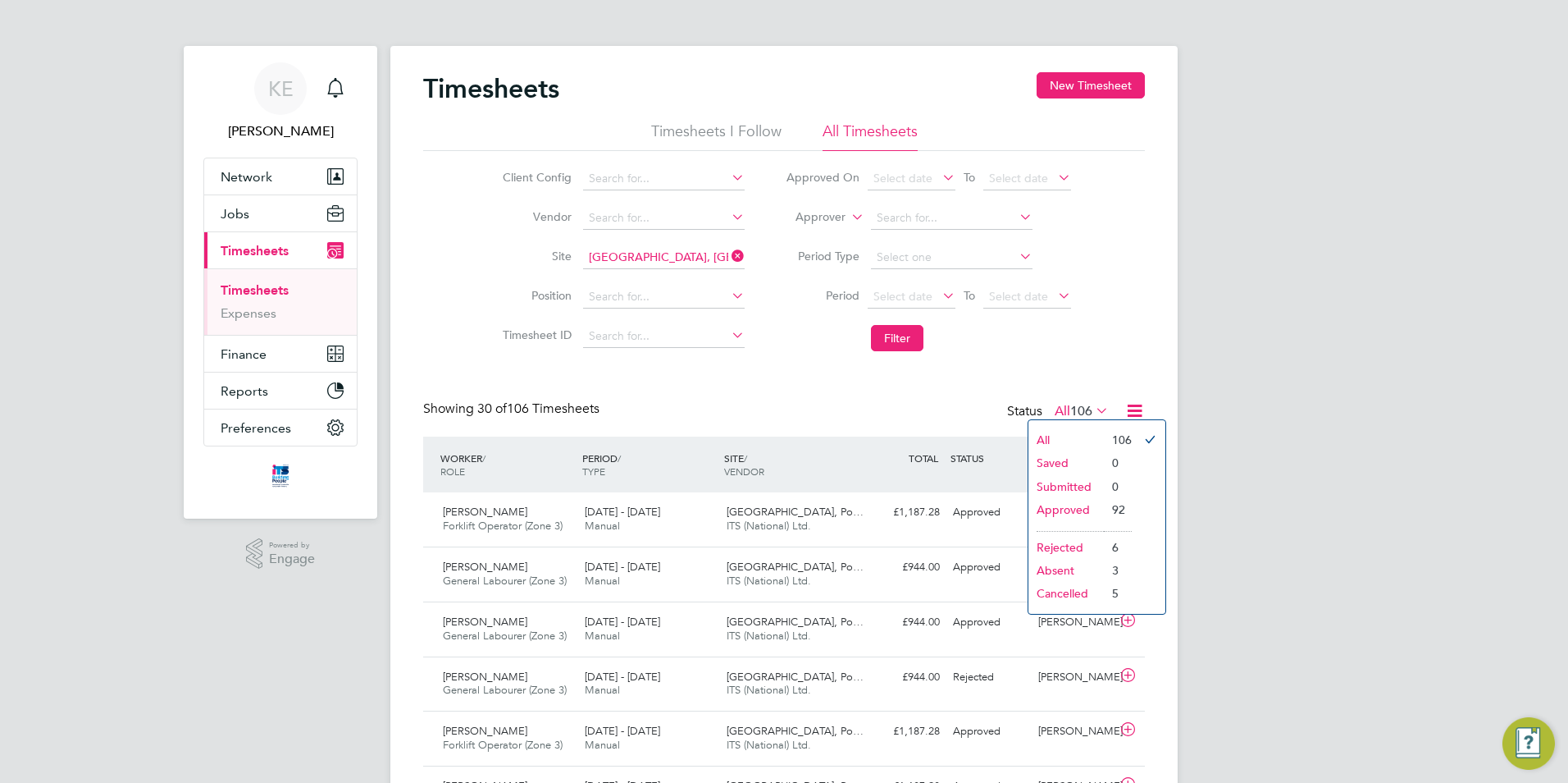
click at [1072, 505] on li "Approved" at bounding box center [1066, 510] width 75 height 23
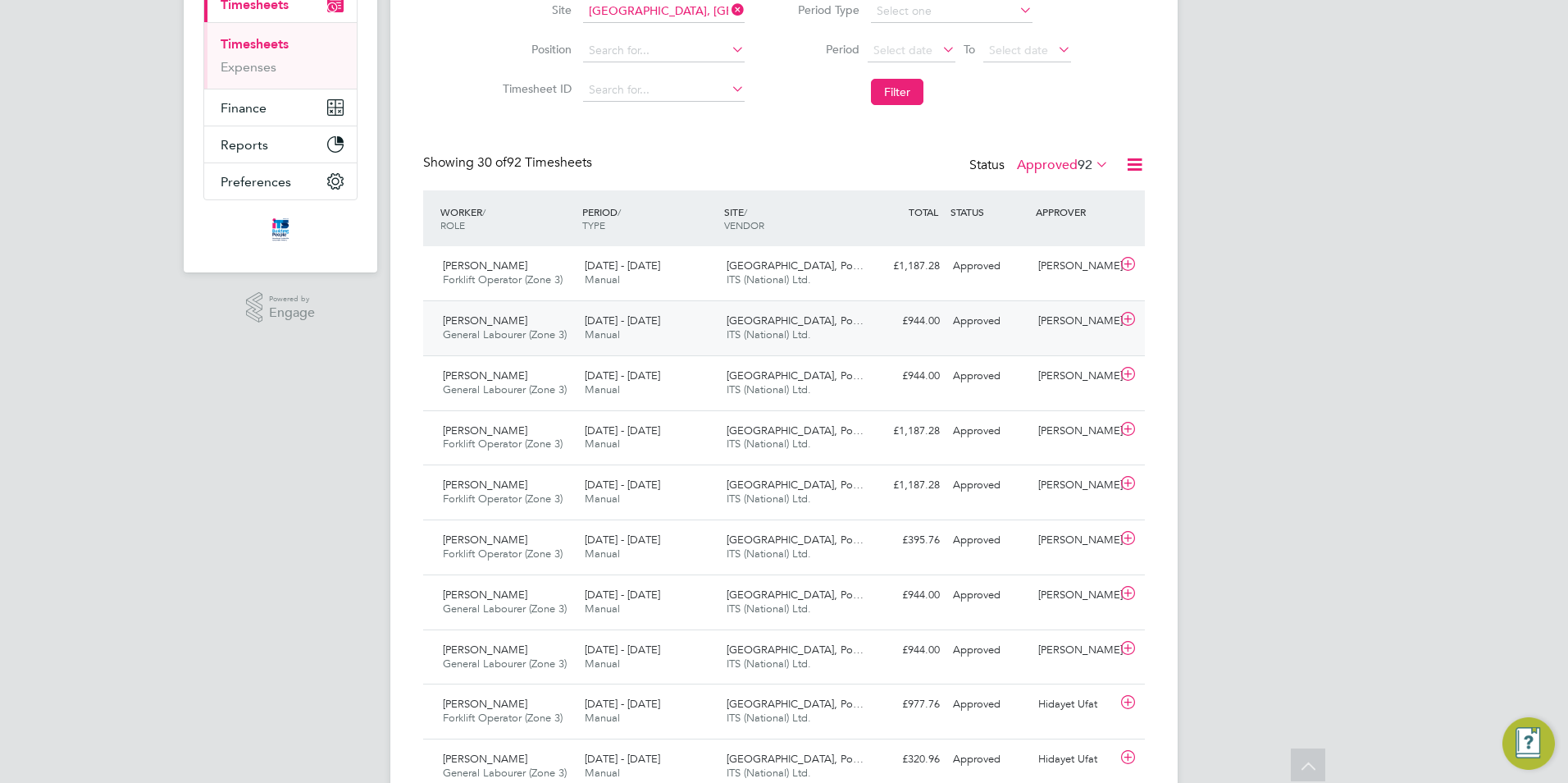
click at [564, 328] on span "General Labourer (Zone 3)" at bounding box center [504, 335] width 123 height 14
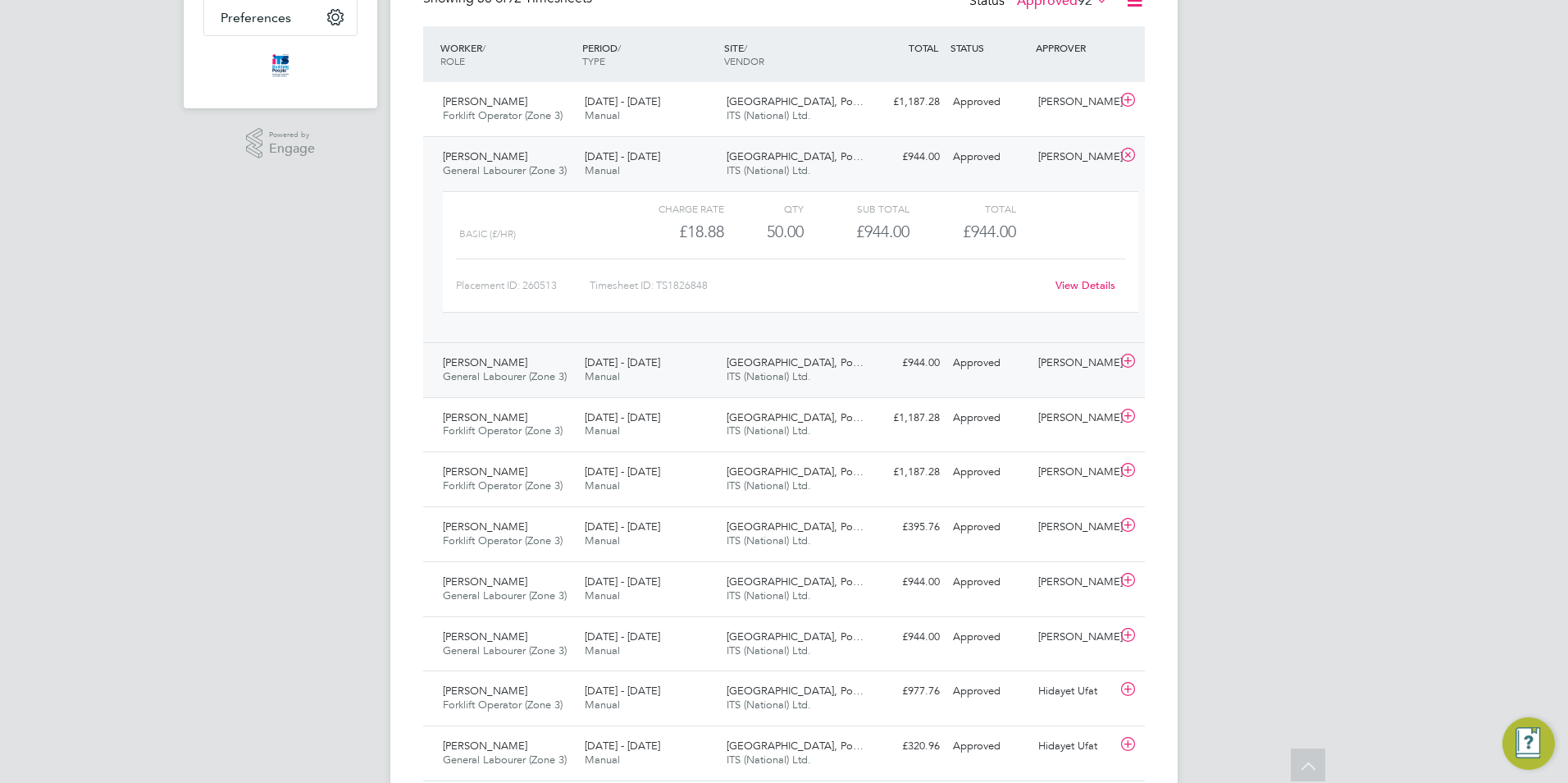
click at [643, 378] on div "22 - 28 Sep 2025 Manual" at bounding box center [649, 370] width 142 height 41
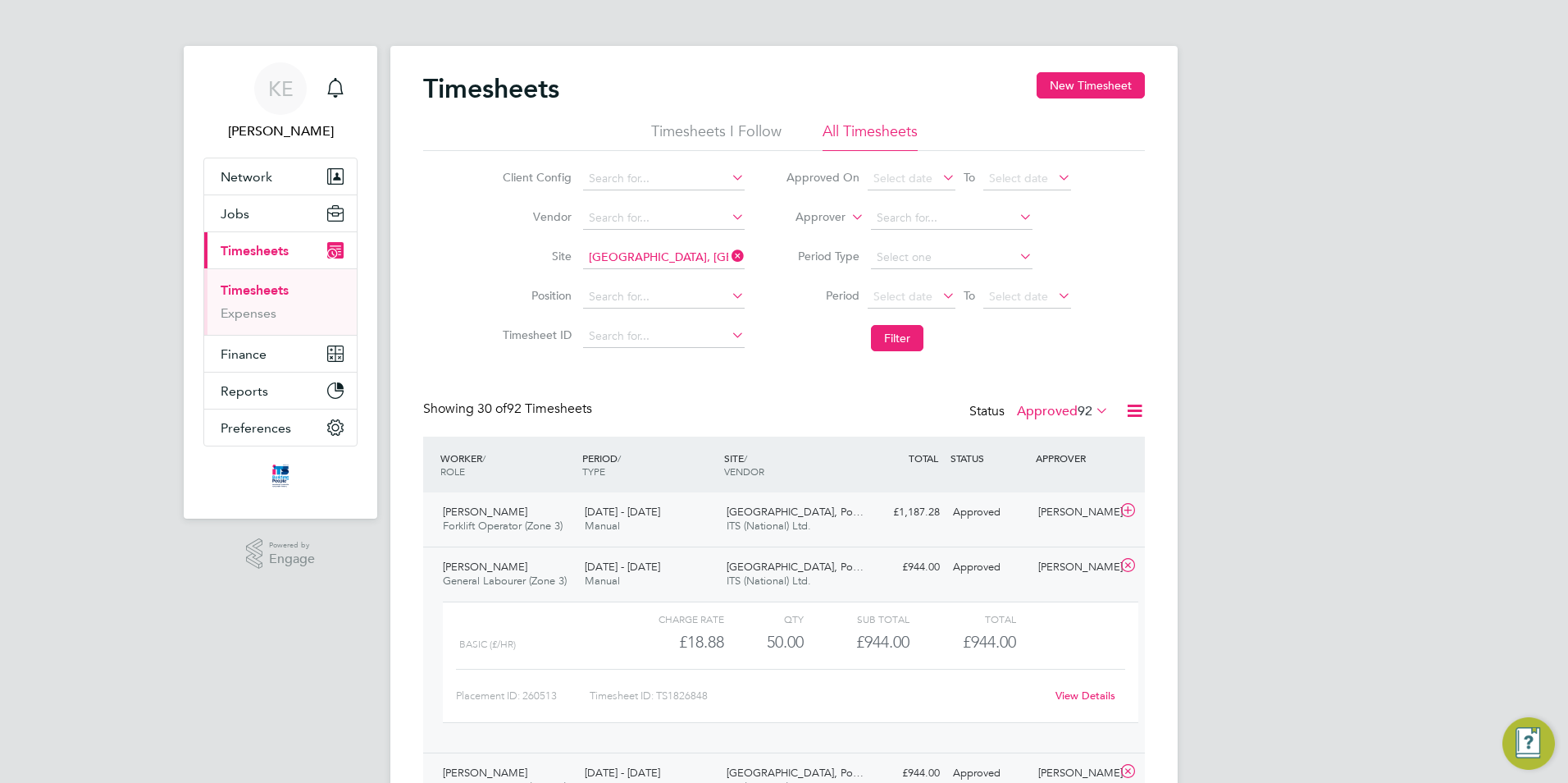
click at [606, 518] on span "22 - 28 Sep 2025" at bounding box center [622, 511] width 75 height 14
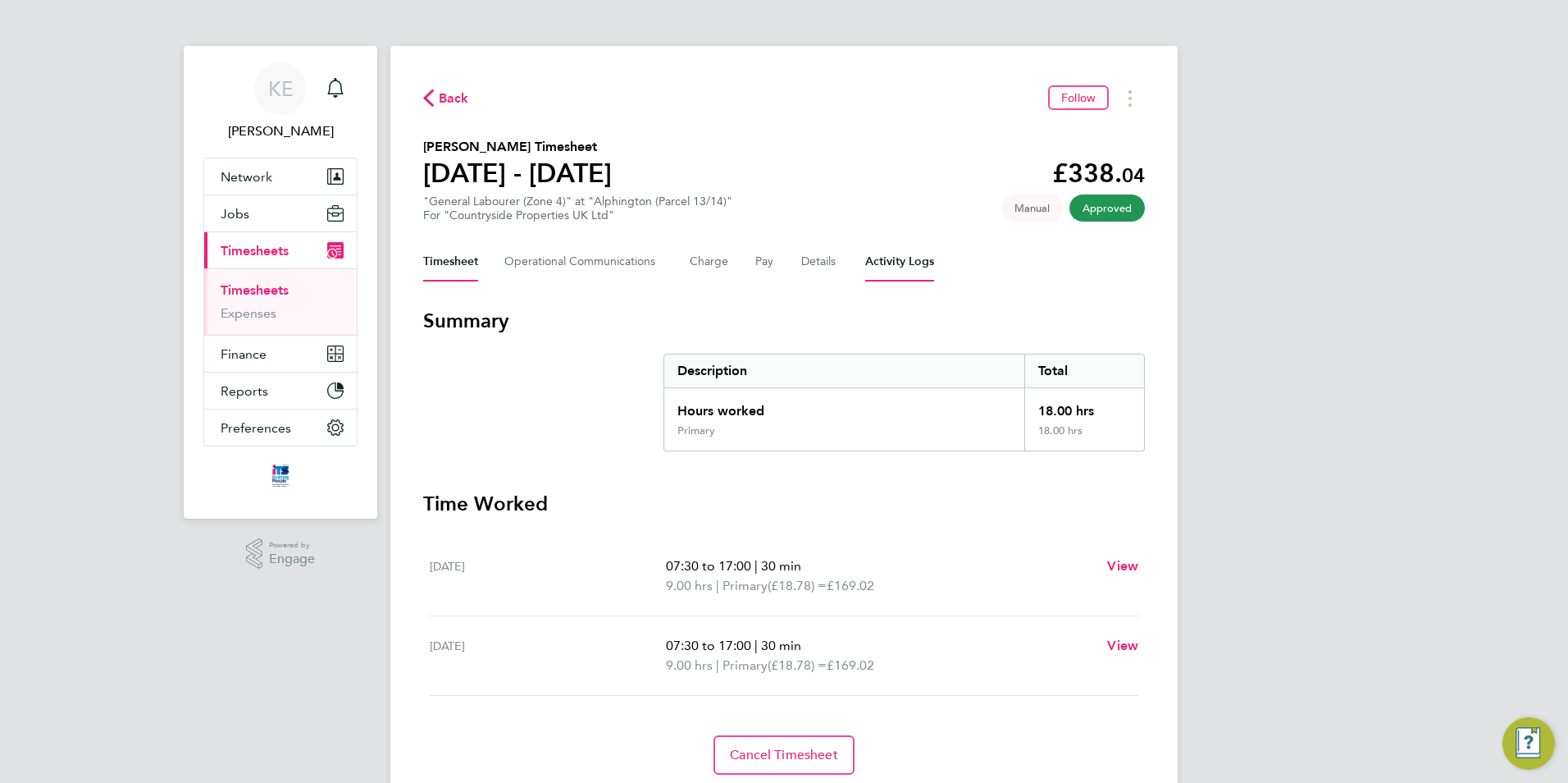
click at [902, 265] on Logs-tab "Activity Logs" at bounding box center [899, 261] width 69 height 39
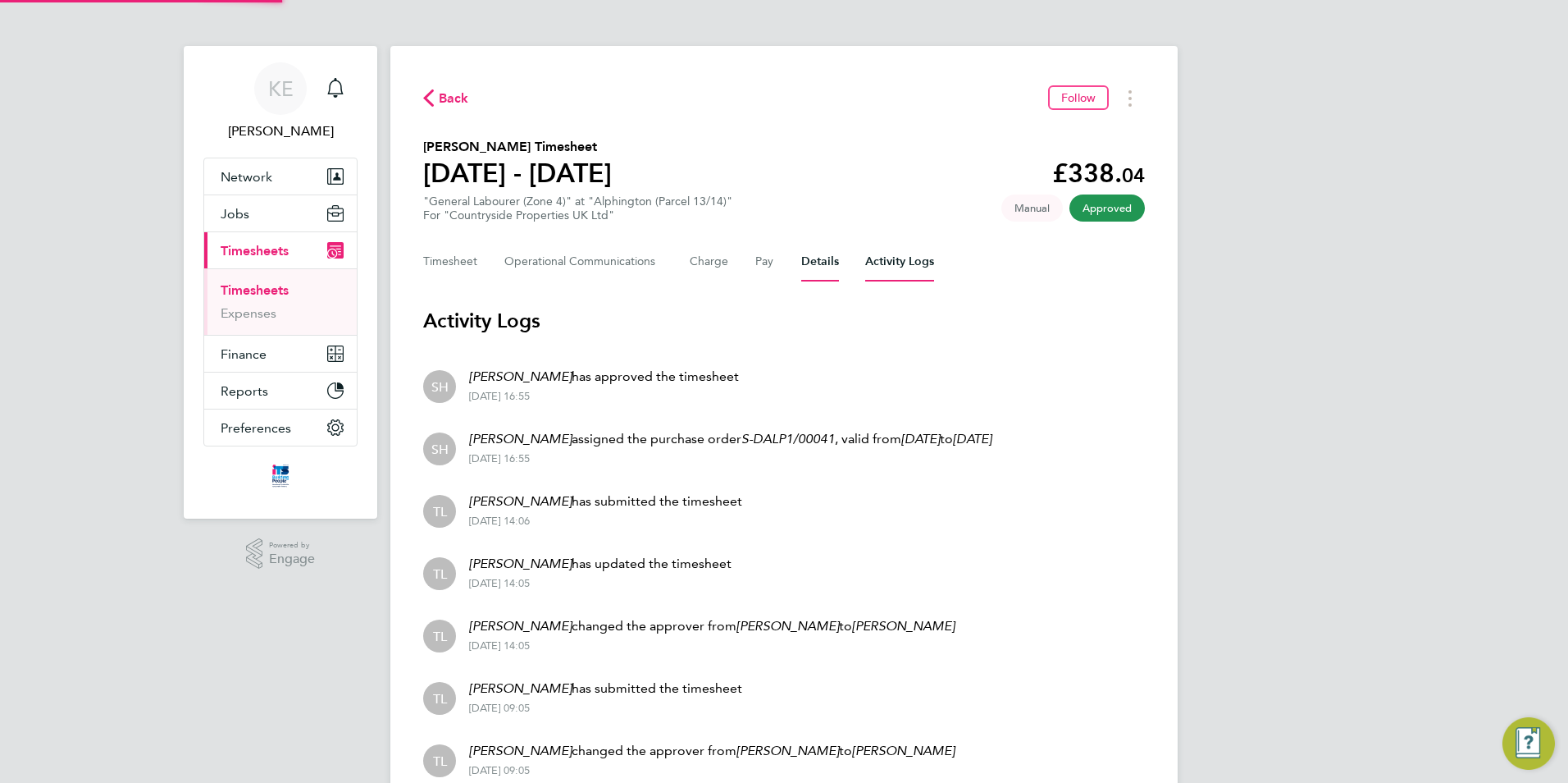
click at [801, 260] on button "Details" at bounding box center [819, 261] width 38 height 39
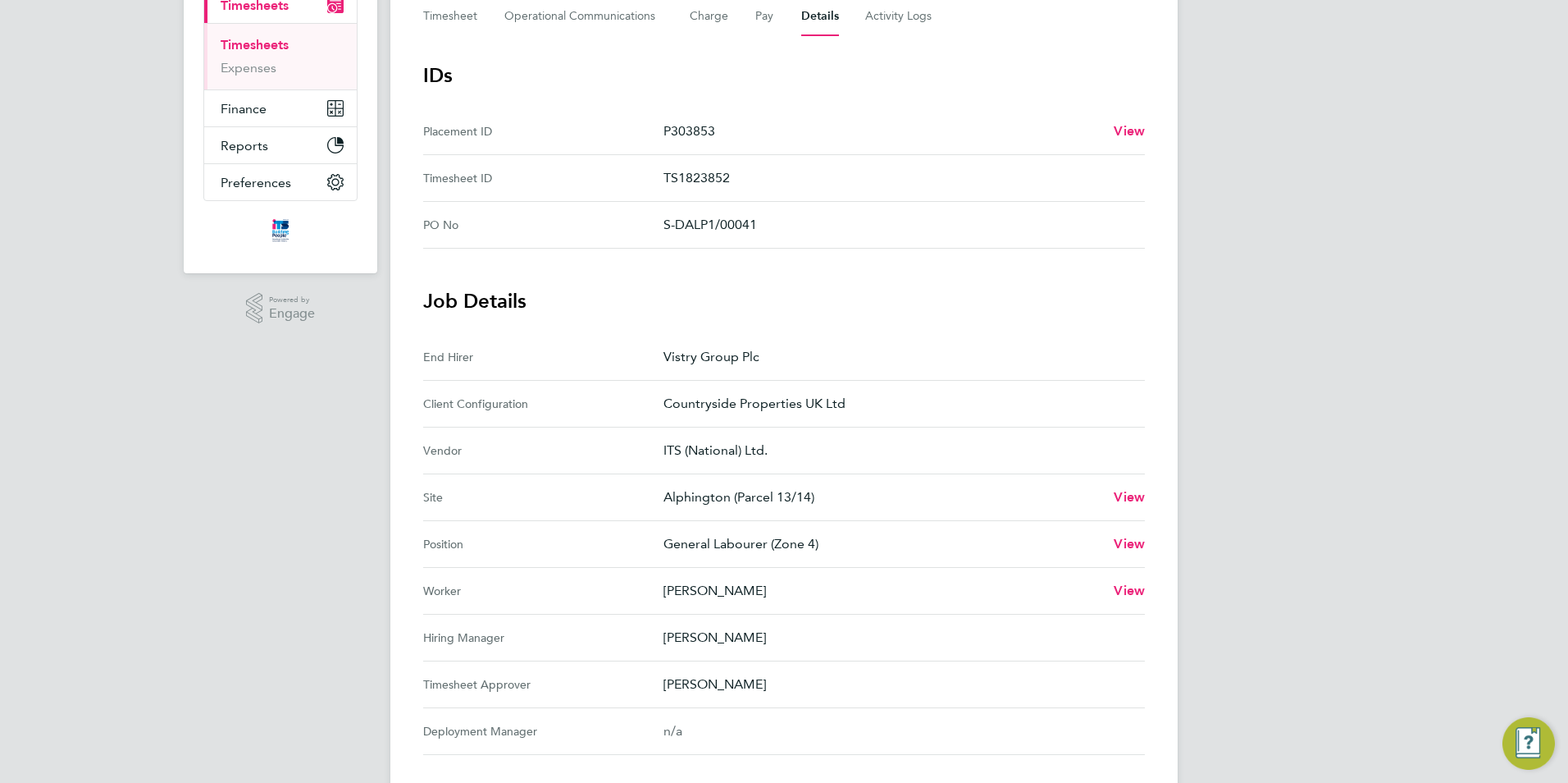
scroll to position [246, 0]
click at [1128, 498] on span "View" at bounding box center [1129, 496] width 32 height 16
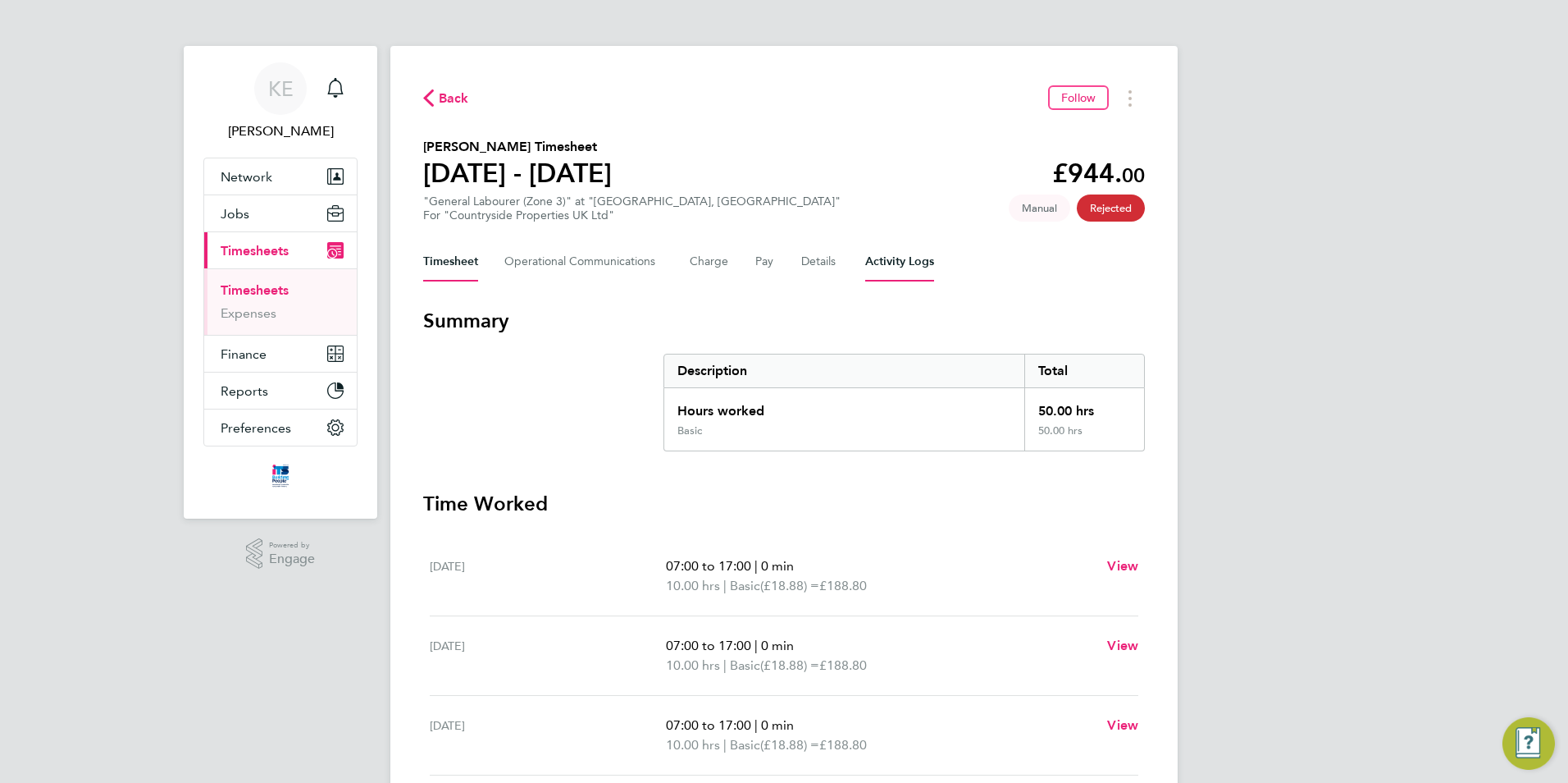
click at [886, 265] on Logs-tab "Activity Logs" at bounding box center [899, 261] width 69 height 39
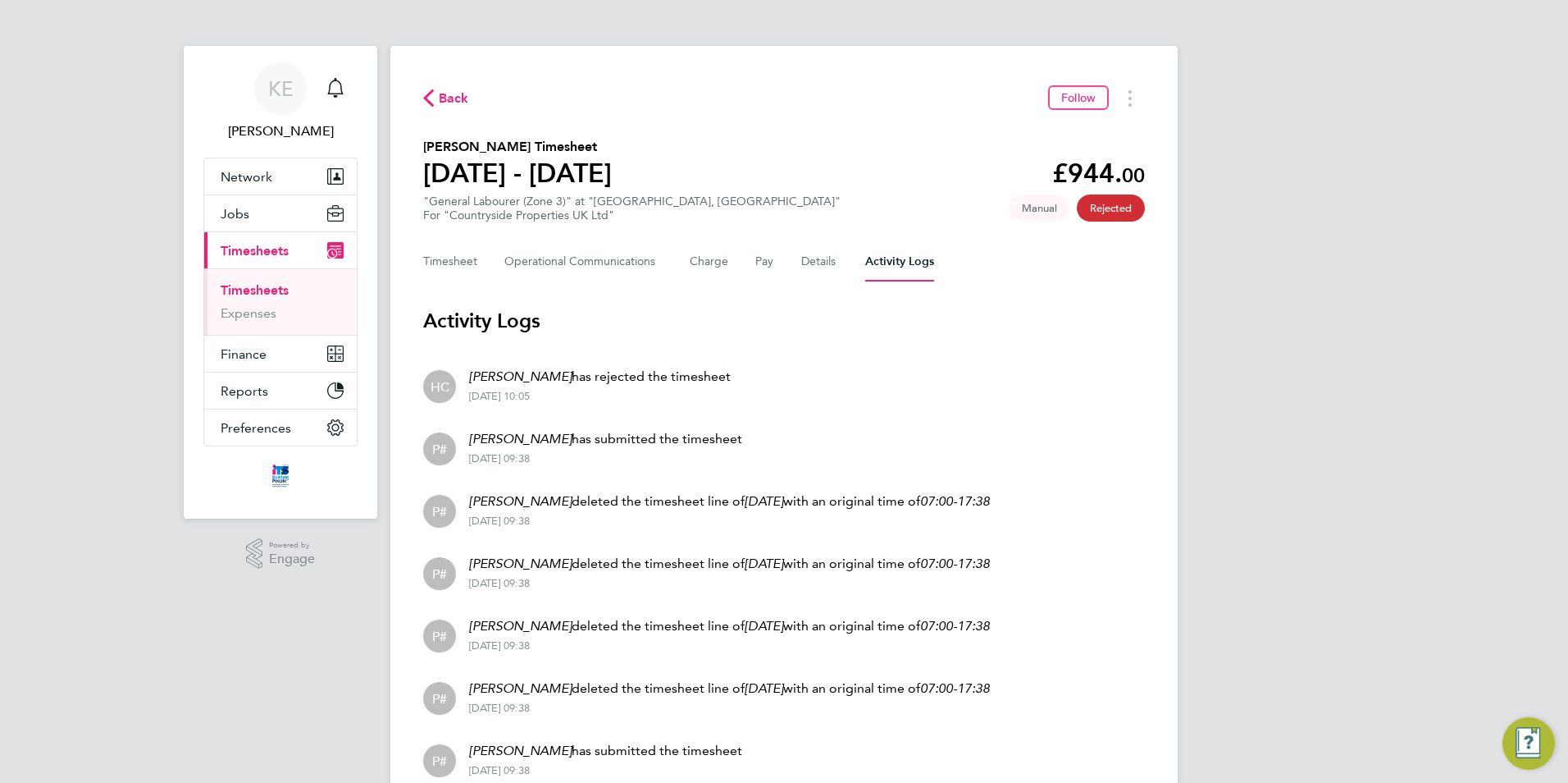
click at [840, 263] on div "Timesheet Operational Communications Charge Pay Details Activity Logs" at bounding box center [784, 261] width 721 height 39
click at [826, 263] on button "Details" at bounding box center [819, 261] width 38 height 39
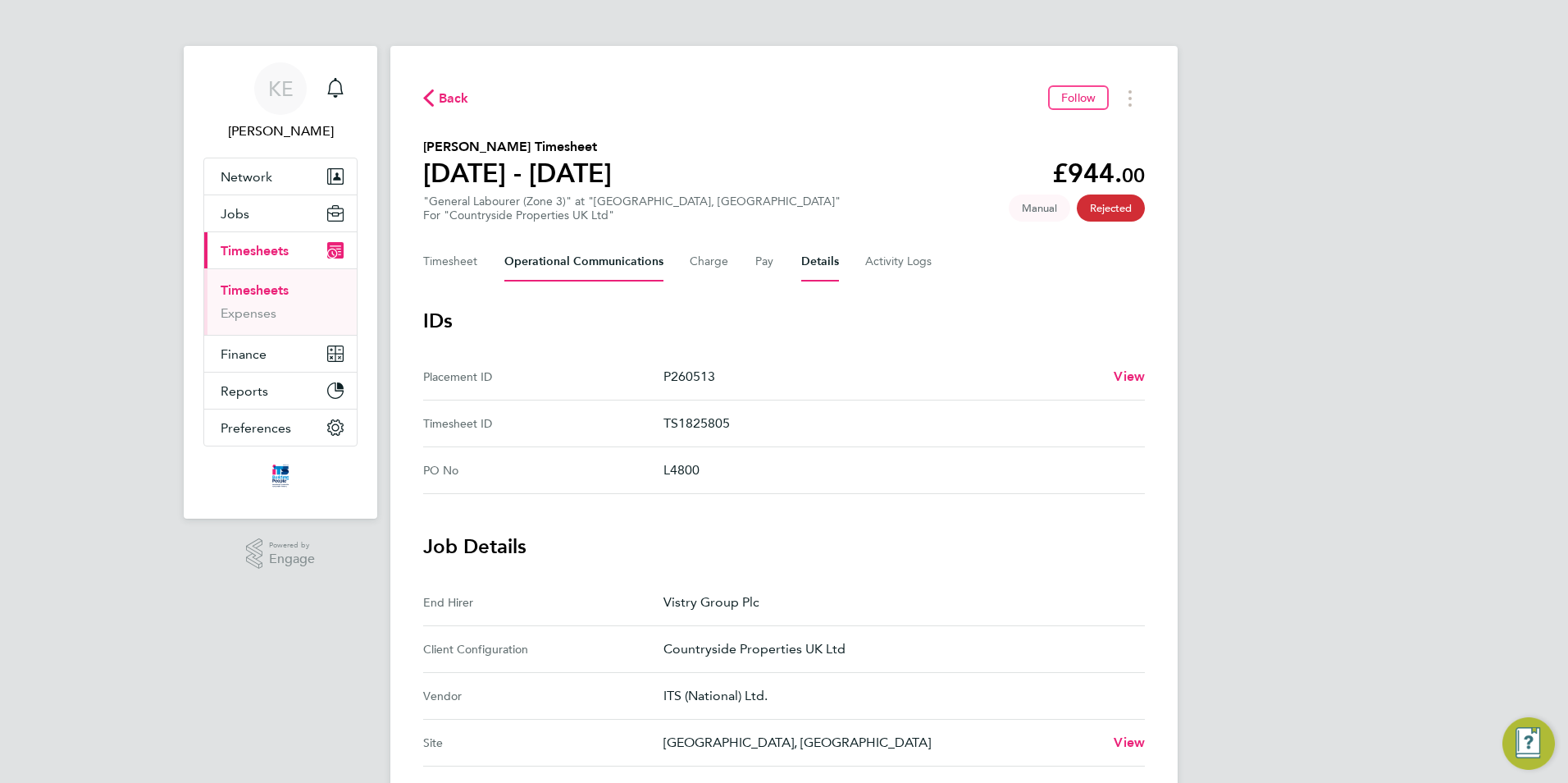
click at [591, 265] on Communications-tab "Operational Communications" at bounding box center [584, 261] width 159 height 39
